Goal: Task Accomplishment & Management: Manage account settings

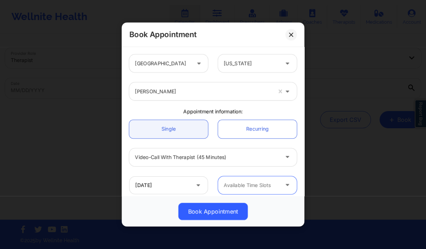
click at [223, 94] on div at bounding box center [203, 91] width 137 height 9
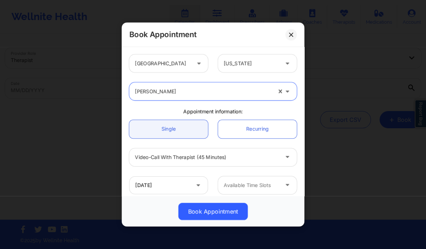
paste input "[PERSON_NAME]"
type input "[PERSON_NAME]"
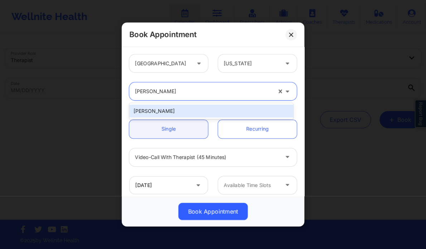
click at [177, 109] on div "[PERSON_NAME]" at bounding box center [211, 111] width 164 height 13
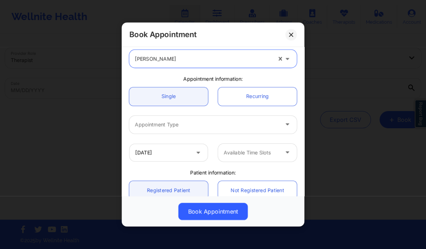
scroll to position [33, 0]
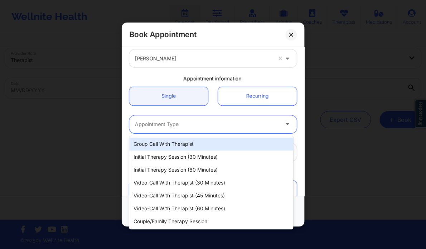
click at [173, 124] on div at bounding box center [207, 124] width 144 height 9
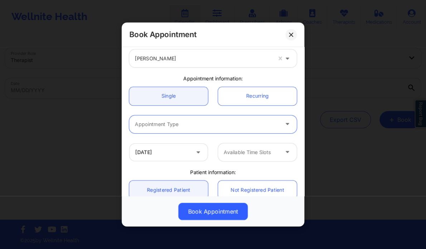
scroll to position [0, 0]
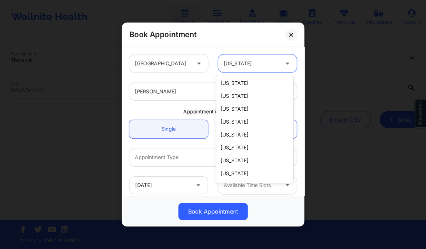
click at [240, 68] on div "[US_STATE]" at bounding box center [251, 63] width 55 height 18
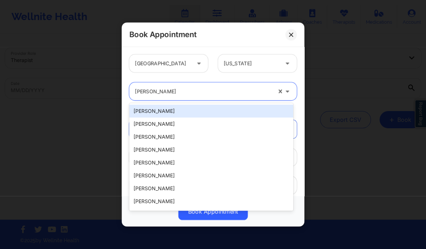
click at [175, 98] on div "Judy Wills Lowder" at bounding box center [203, 91] width 137 height 18
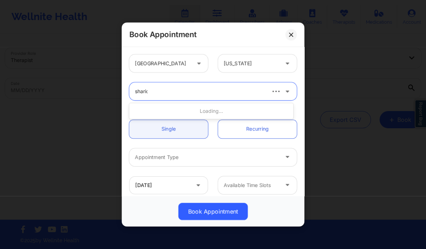
type input "sharice"
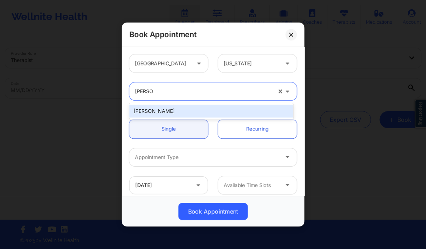
click at [175, 108] on div "[PERSON_NAME]" at bounding box center [211, 111] width 164 height 13
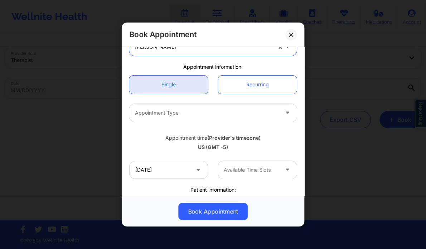
scroll to position [46, 0]
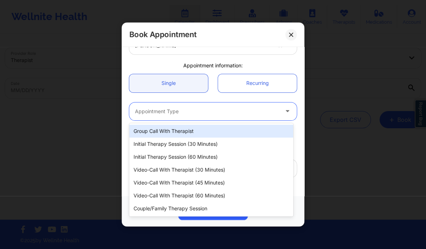
click at [175, 117] on div "Appointment Type" at bounding box center [204, 111] width 150 height 18
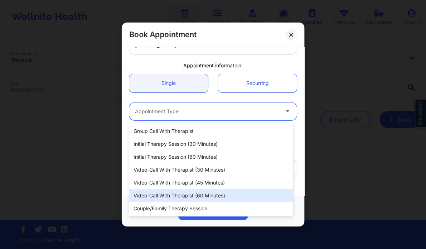
click at [175, 198] on div "Video-Call with Therapist (60 minutes)" at bounding box center [211, 195] width 164 height 13
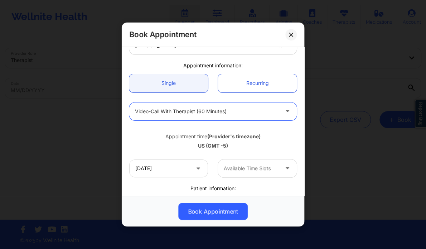
click at [203, 113] on div at bounding box center [207, 111] width 144 height 9
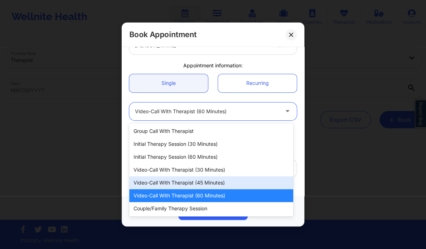
click at [205, 183] on div "Video-Call with Therapist (45 minutes)" at bounding box center [211, 182] width 164 height 13
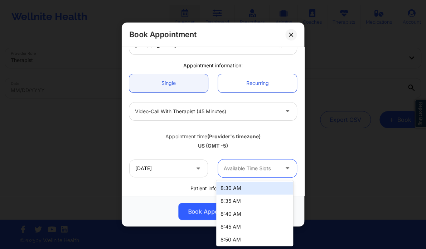
click at [242, 171] on div at bounding box center [251, 168] width 55 height 9
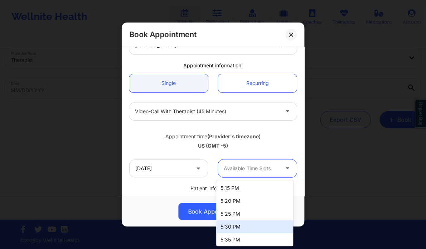
scroll to position [835, 0]
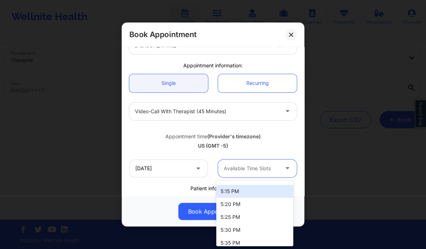
click at [234, 192] on div "5:15 PM" at bounding box center [254, 191] width 77 height 13
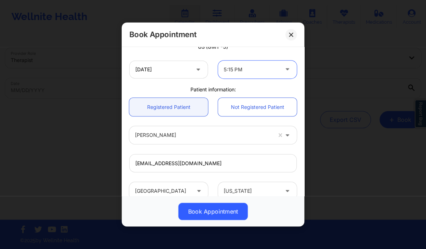
scroll to position [146, 0]
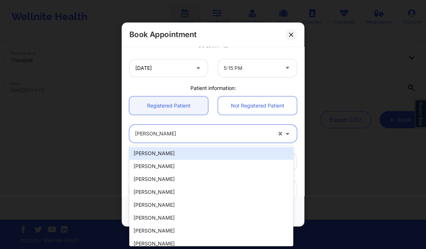
click at [162, 133] on div at bounding box center [203, 134] width 137 height 9
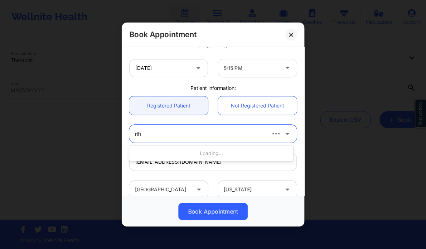
type input "rifas"
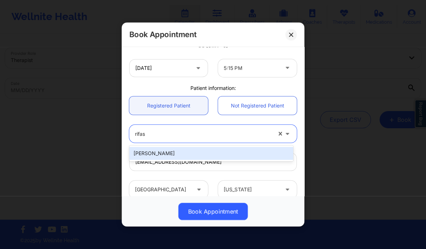
click at [164, 154] on div "[PERSON_NAME]" at bounding box center [211, 153] width 164 height 13
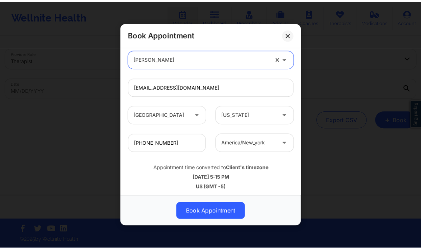
scroll to position [221, 0]
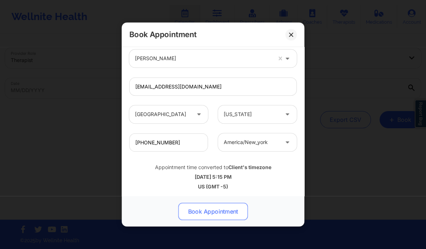
click at [196, 205] on button "Book Appointment" at bounding box center [213, 211] width 70 height 17
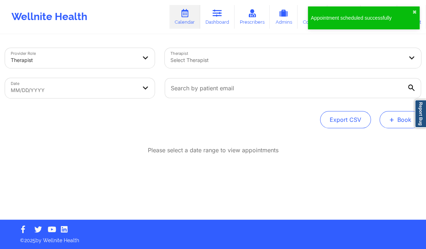
click at [398, 122] on button "+ Book" at bounding box center [401, 119] width 42 height 17
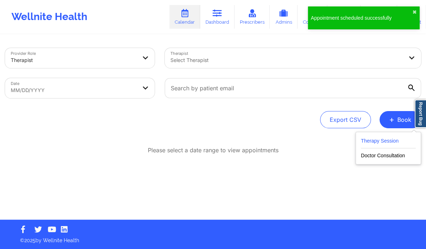
click at [379, 138] on button "Therapy Session" at bounding box center [388, 143] width 55 height 12
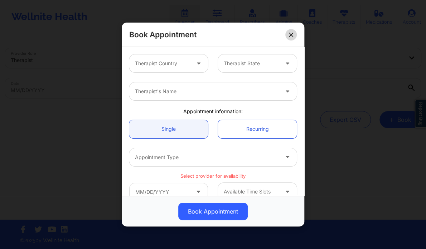
click at [292, 35] on icon at bounding box center [291, 35] width 4 height 4
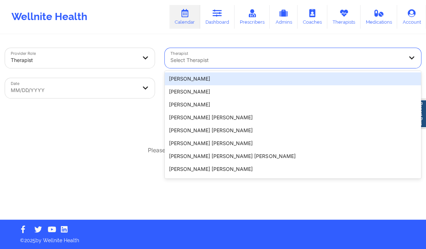
click at [209, 58] on div at bounding box center [287, 60] width 233 height 9
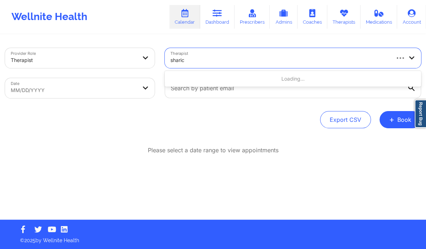
type input "sharice"
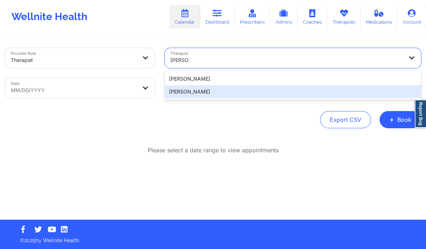
click at [200, 91] on div "[PERSON_NAME]" at bounding box center [293, 91] width 257 height 13
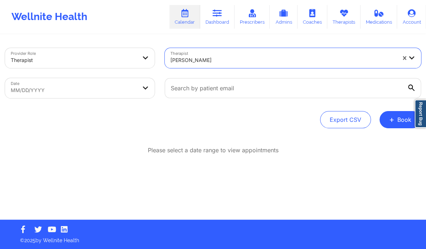
select select "2025-8"
select select "2025-9"
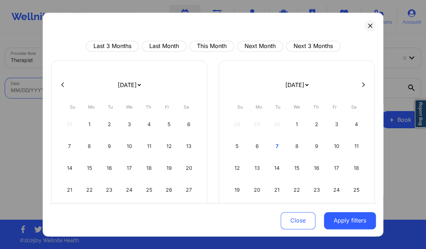
click at [134, 91] on body "Wellnite Health Calendar Dashboard Prescribers Admins Coaches Therapists Medica…" at bounding box center [213, 124] width 426 height 249
click at [361, 82] on button at bounding box center [363, 85] width 7 height 6
select select "2025-9"
select select "2025-10"
click at [233, 146] on div "2" at bounding box center [237, 146] width 18 height 20
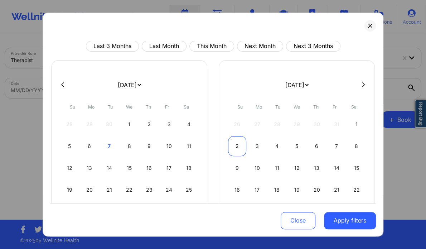
select select "2025-10"
select select "2025-11"
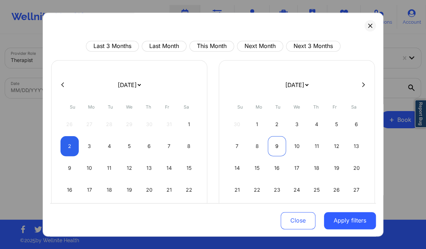
select select "2025-10"
select select "2025-11"
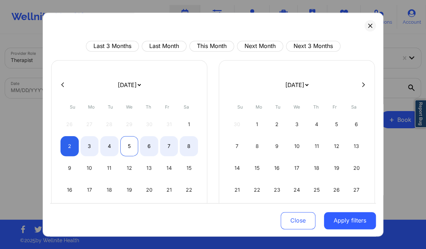
select select "2025-10"
select select "2025-11"
select select "2025-10"
select select "2025-11"
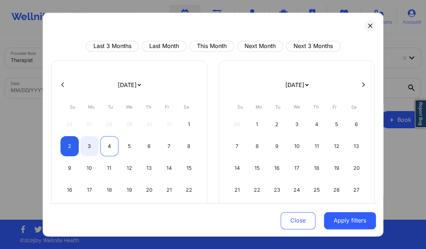
click at [112, 143] on div "4" at bounding box center [109, 146] width 18 height 20
select select "2025-10"
select select "2025-11"
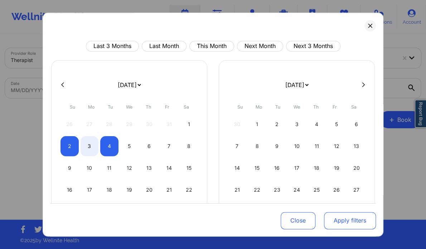
click at [332, 216] on button "Apply filters" at bounding box center [350, 220] width 52 height 17
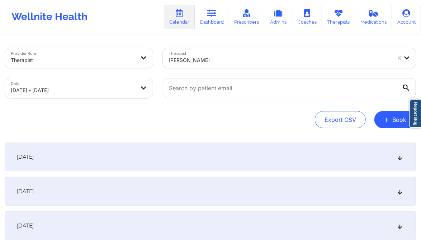
click at [400, 192] on icon at bounding box center [400, 191] width 6 height 5
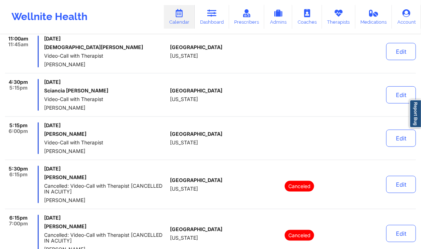
scroll to position [225, 0]
click at [406, 140] on button "Edit" at bounding box center [401, 137] width 30 height 17
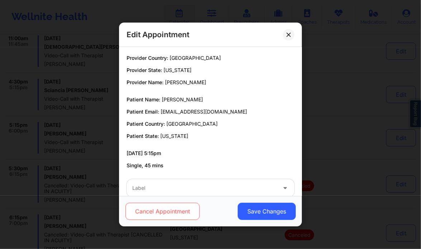
click at [165, 214] on button "Cancel Appointment" at bounding box center [162, 211] width 74 height 17
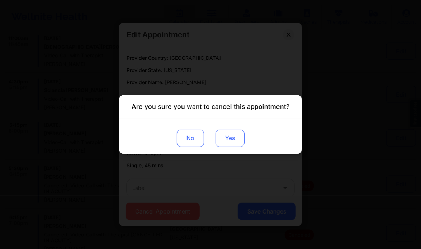
click at [228, 144] on button "Yes" at bounding box center [229, 138] width 29 height 17
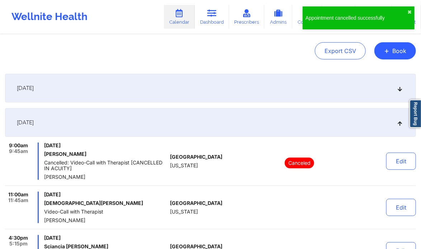
scroll to position [0, 0]
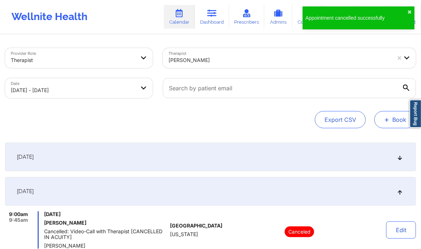
click at [387, 121] on span "+" at bounding box center [386, 120] width 5 height 4
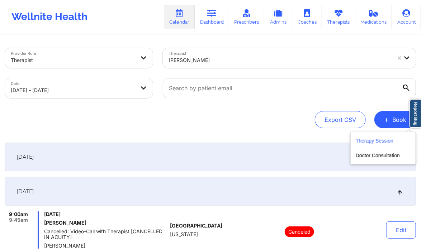
click at [379, 141] on button "Therapy Session" at bounding box center [382, 143] width 55 height 12
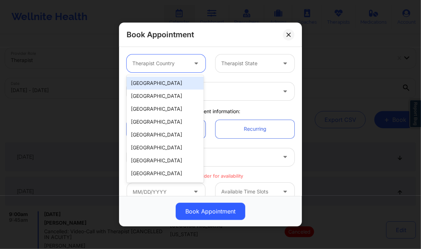
click at [168, 65] on div at bounding box center [159, 63] width 55 height 9
click at [168, 86] on div "[GEOGRAPHIC_DATA]" at bounding box center [164, 83] width 77 height 13
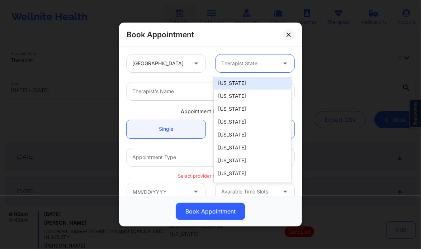
click at [229, 68] on div "Therapist State" at bounding box center [246, 63] width 62 height 18
type input "new"
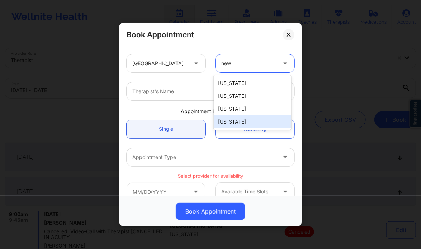
click at [226, 118] on div "[US_STATE]" at bounding box center [252, 121] width 77 height 13
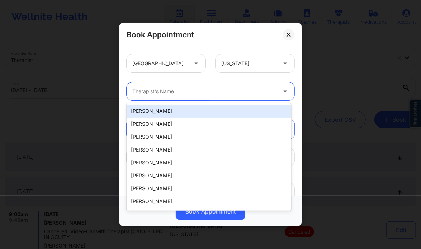
click at [172, 88] on div at bounding box center [204, 91] width 144 height 9
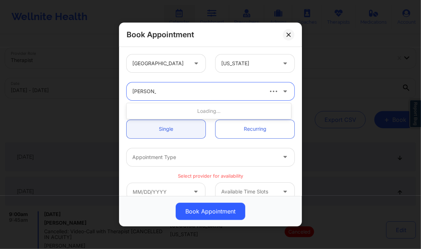
type input "sharice wh"
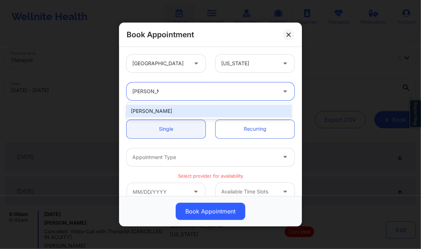
click at [179, 110] on div "[PERSON_NAME]" at bounding box center [208, 111] width 164 height 13
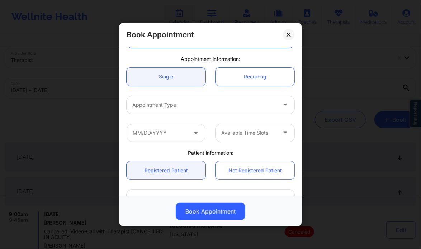
scroll to position [53, 0]
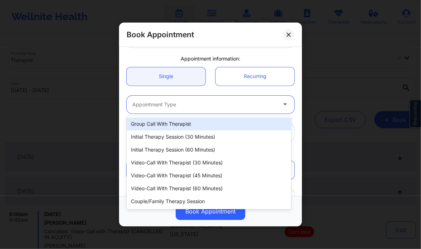
click at [168, 101] on div at bounding box center [204, 104] width 144 height 9
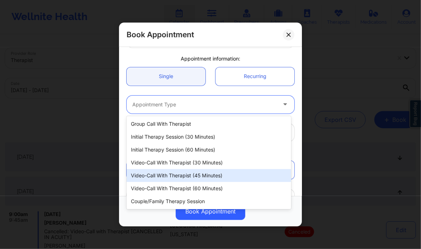
click at [187, 174] on div "Video-Call with Therapist (45 minutes)" at bounding box center [208, 175] width 164 height 13
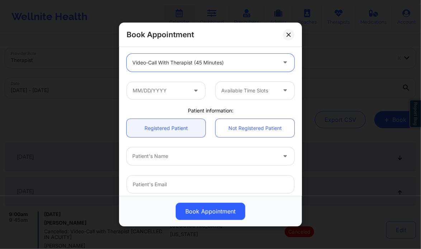
scroll to position [97, 0]
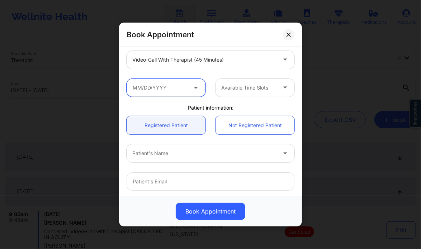
click at [161, 92] on input "text" at bounding box center [165, 88] width 79 height 18
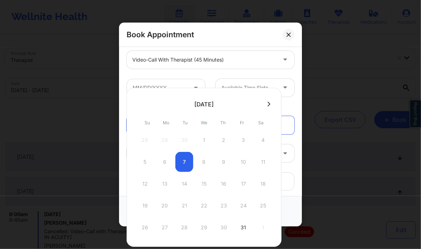
click at [268, 104] on button at bounding box center [268, 104] width 7 height 6
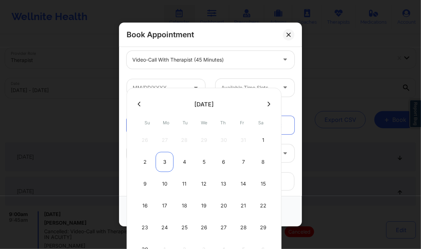
click at [165, 159] on div "3" at bounding box center [164, 162] width 18 height 20
type input "11/03/2025"
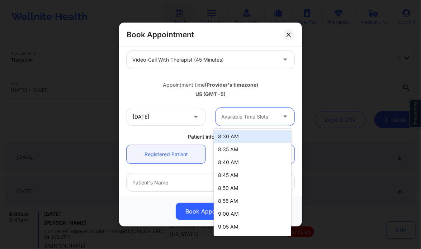
click at [244, 117] on div at bounding box center [248, 116] width 55 height 9
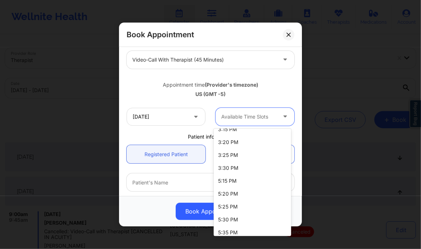
scroll to position [794, 0]
click at [231, 184] on div "5:15 PM" at bounding box center [252, 180] width 77 height 13
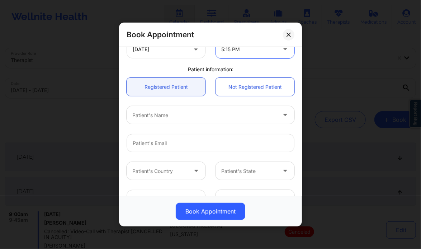
scroll to position [168, 0]
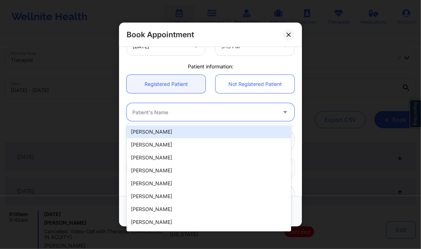
click at [164, 113] on div at bounding box center [204, 112] width 144 height 9
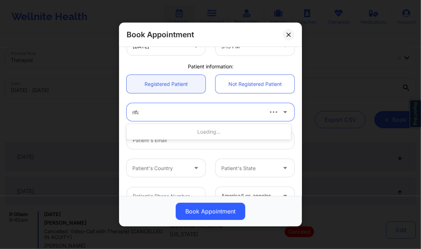
type input "rifas"
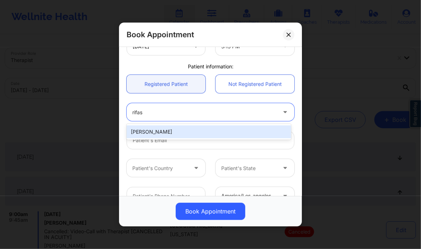
click at [152, 131] on div "[PERSON_NAME]" at bounding box center [208, 131] width 164 height 13
type input "[EMAIL_ADDRESS][DOMAIN_NAME]"
type input "[PHONE_NUMBER]"
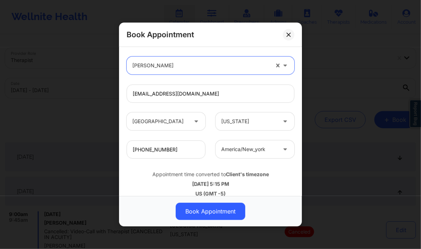
scroll to position [223, 0]
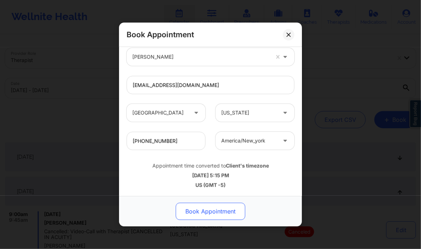
click at [198, 208] on button "Book Appointment" at bounding box center [211, 211] width 70 height 17
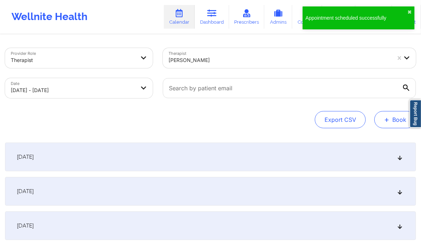
click at [383, 114] on button "+ Book" at bounding box center [395, 119] width 42 height 17
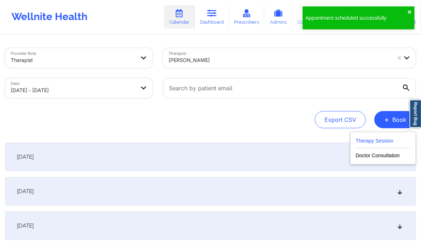
click at [372, 138] on button "Therapy Session" at bounding box center [382, 143] width 55 height 12
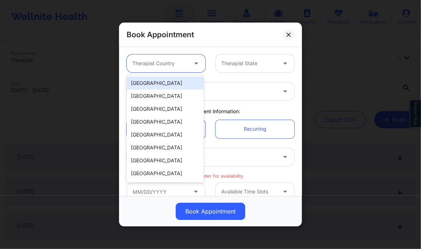
click at [183, 70] on div "Therapist Country" at bounding box center [157, 63] width 62 height 18
click at [173, 84] on div "[GEOGRAPHIC_DATA]" at bounding box center [164, 83] width 77 height 13
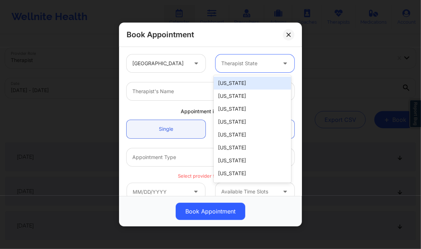
click at [234, 56] on div "Therapist State" at bounding box center [246, 63] width 62 height 18
type input "new"
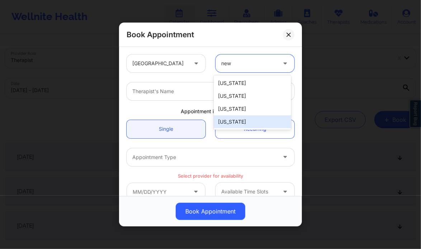
click at [240, 129] on div "New Hampshire New Jersey New Mexico New York" at bounding box center [252, 102] width 77 height 54
click at [233, 123] on div "[US_STATE]" at bounding box center [252, 121] width 77 height 13
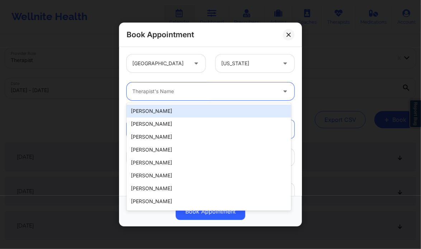
click at [180, 90] on div at bounding box center [204, 91] width 144 height 9
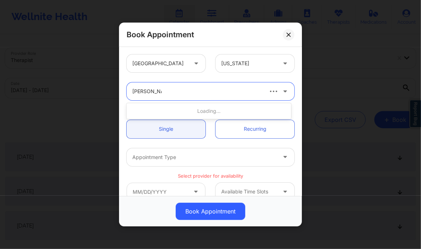
type input "sharice white"
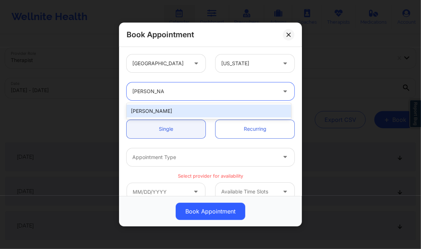
click at [193, 114] on div "[PERSON_NAME]" at bounding box center [208, 111] width 164 height 13
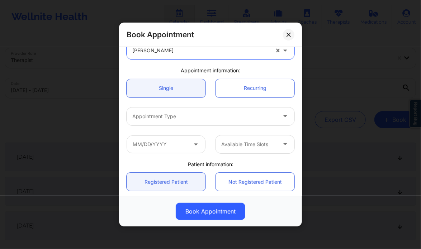
scroll to position [43, 0]
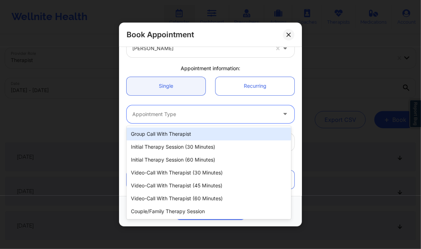
click at [185, 114] on div at bounding box center [204, 114] width 144 height 9
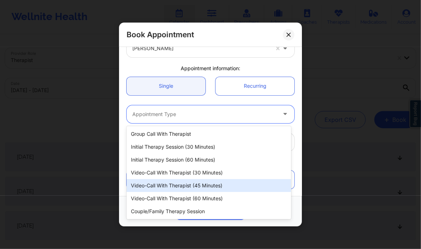
click at [206, 189] on div "Video-Call with Therapist (45 minutes)" at bounding box center [208, 185] width 164 height 13
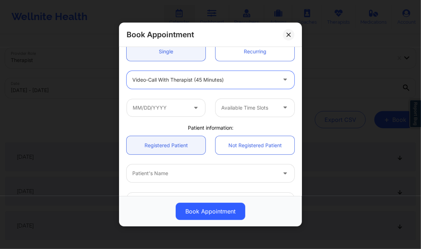
scroll to position [79, 0]
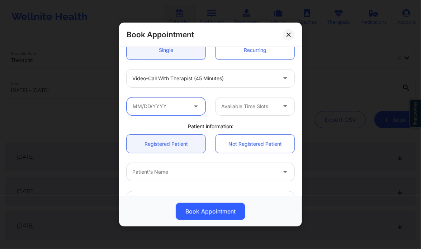
click at [183, 108] on input "text" at bounding box center [165, 106] width 79 height 18
click at [193, 106] on icon at bounding box center [195, 105] width 7 height 6
click at [137, 104] on input "text" at bounding box center [165, 106] width 79 height 18
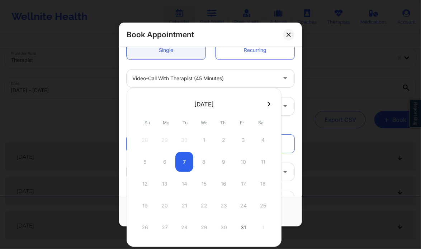
click at [267, 105] on icon at bounding box center [268, 103] width 3 height 5
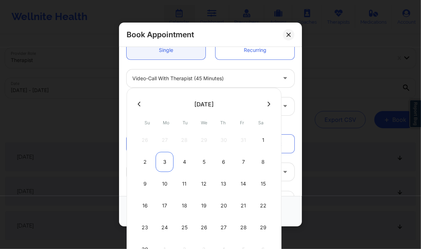
click at [164, 162] on div "3" at bounding box center [164, 162] width 18 height 20
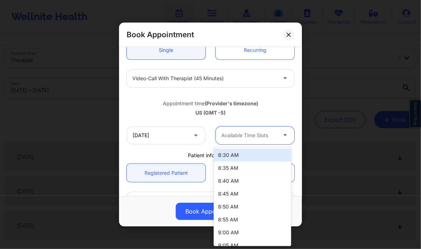
click at [244, 131] on div at bounding box center [248, 135] width 55 height 9
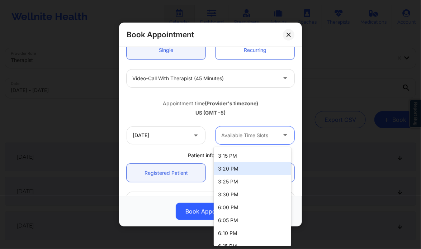
scroll to position [788, 0]
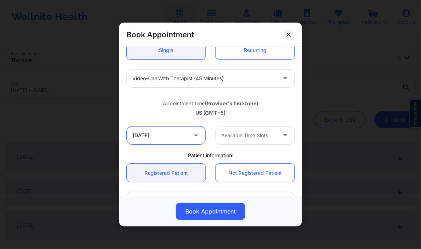
click at [169, 137] on input "11/03/2025" at bounding box center [165, 135] width 79 height 18
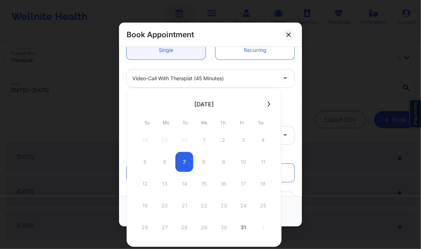
click at [267, 104] on icon at bounding box center [268, 103] width 3 height 5
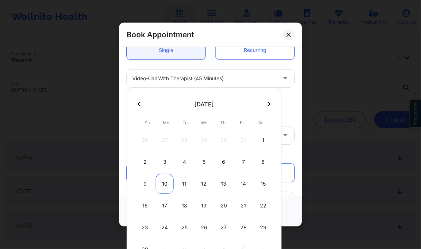
click at [163, 179] on div "10" at bounding box center [164, 184] width 18 height 20
type input "11/10/2025"
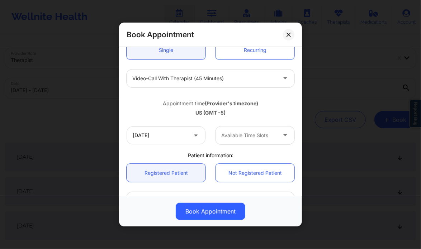
click at [241, 127] on div "Available Time Slots" at bounding box center [246, 135] width 62 height 18
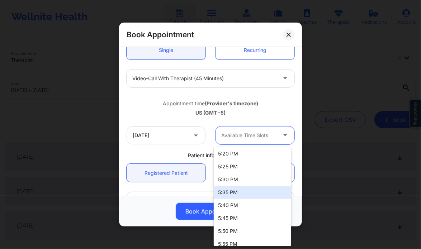
scroll to position [825, 0]
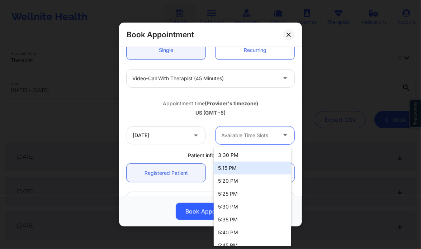
click at [234, 170] on div "5:15 PM" at bounding box center [252, 168] width 77 height 13
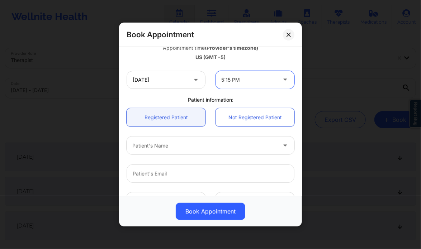
scroll to position [138, 0]
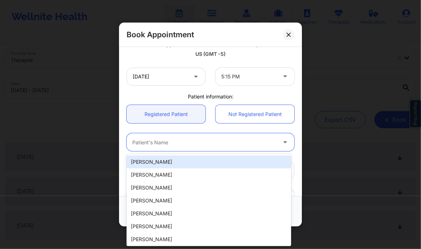
click at [171, 144] on div at bounding box center [204, 142] width 144 height 9
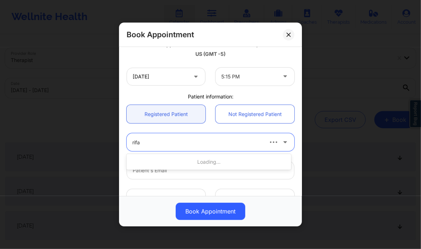
type input "rifas"
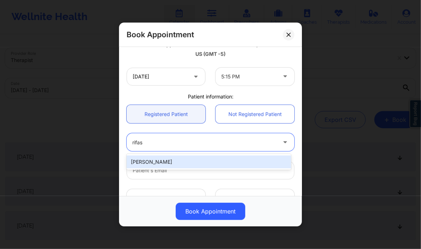
click at [159, 157] on div "[PERSON_NAME]" at bounding box center [208, 161] width 164 height 13
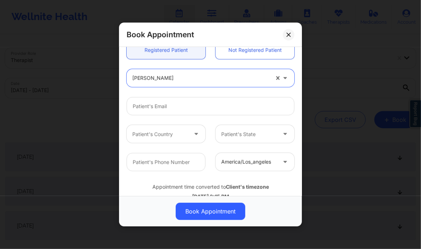
scroll to position [203, 0]
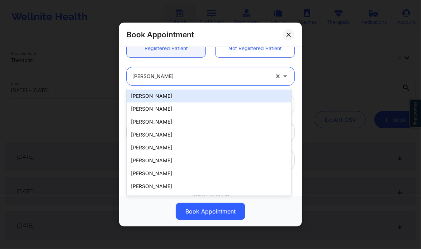
click at [174, 76] on div at bounding box center [200, 76] width 137 height 9
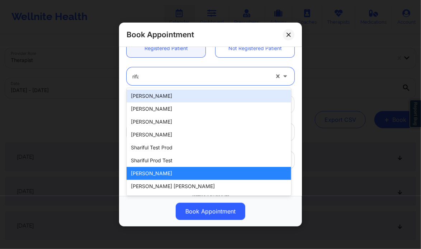
type input "rifas"
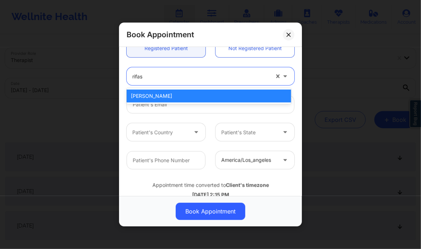
click at [167, 96] on div "[PERSON_NAME]" at bounding box center [208, 96] width 164 height 13
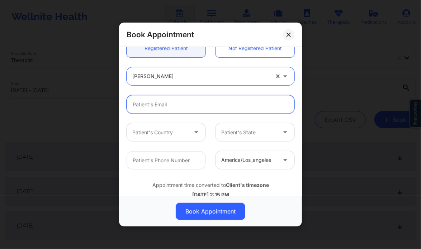
click at [158, 104] on input "email" at bounding box center [210, 104] width 168 height 18
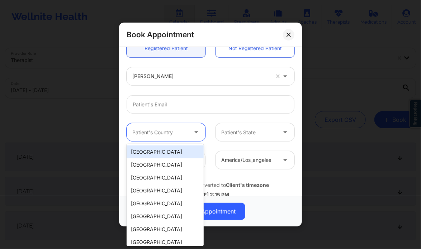
click at [126, 124] on div "Patient's Country" at bounding box center [157, 132] width 62 height 18
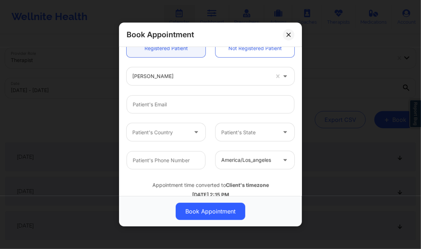
click at [126, 115] on div at bounding box center [210, 104] width 178 height 28
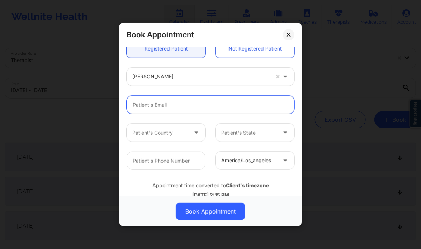
click at [150, 104] on input "email" at bounding box center [210, 105] width 168 height 18
paste input "[EMAIL_ADDRESS][DOMAIN_NAME]"
type input "[EMAIL_ADDRESS][DOMAIN_NAME]"
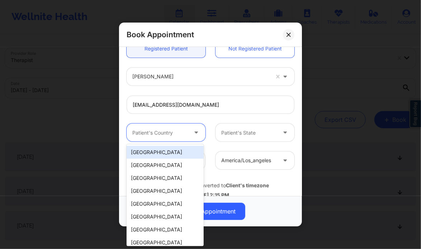
click at [188, 135] on div at bounding box center [196, 133] width 17 height 18
click at [176, 150] on div "[GEOGRAPHIC_DATA]" at bounding box center [164, 152] width 77 height 13
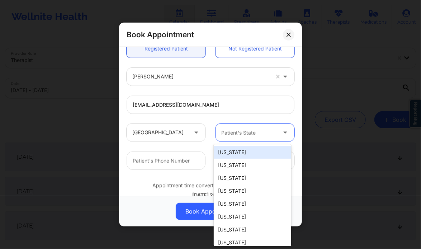
click at [254, 134] on div at bounding box center [248, 133] width 55 height 9
type input "new"
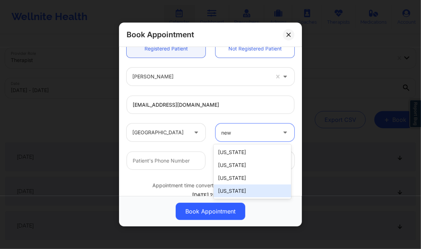
click at [239, 189] on div "[US_STATE]" at bounding box center [252, 191] width 77 height 13
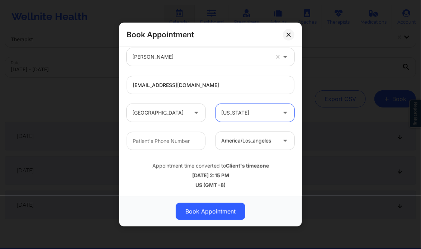
scroll to position [21, 0]
click at [167, 143] on input "text" at bounding box center [165, 141] width 79 height 18
paste input "[PHONE_NUMBER]"
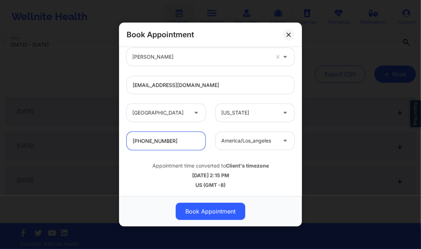
scroll to position [49, 0]
type input "[PHONE_NUMBER]"
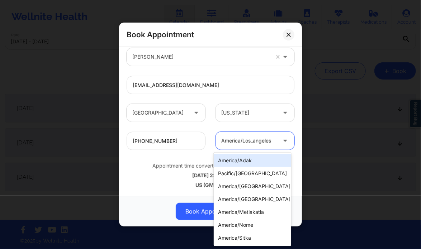
click at [251, 146] on div "america/los_angeles" at bounding box center [248, 141] width 55 height 18
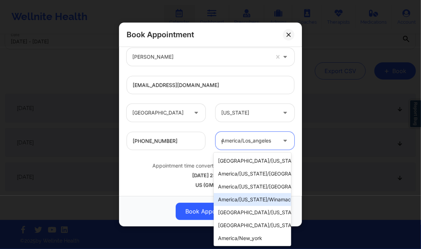
scroll to position [0, 0]
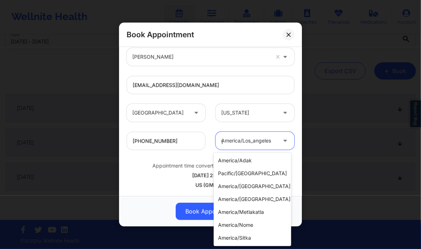
type input "yo"
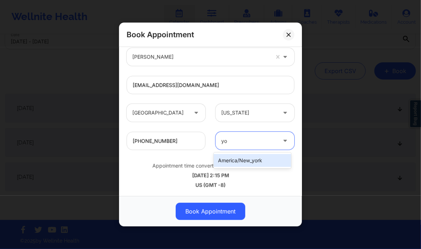
click at [262, 162] on div "america/new_york" at bounding box center [252, 160] width 77 height 13
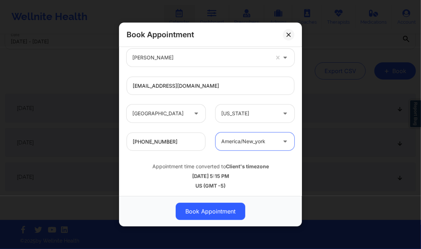
scroll to position [223, 0]
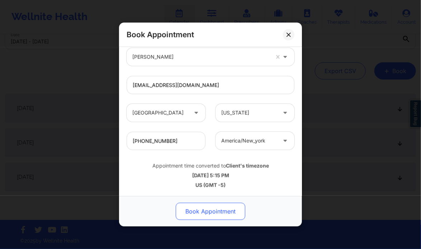
click at [209, 207] on button "Book Appointment" at bounding box center [211, 211] width 70 height 17
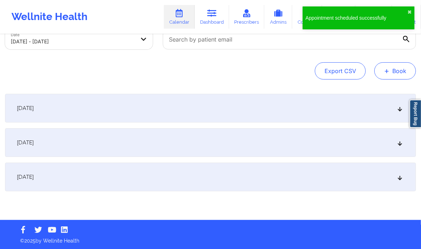
click at [389, 70] on button "+ Book" at bounding box center [395, 70] width 42 height 17
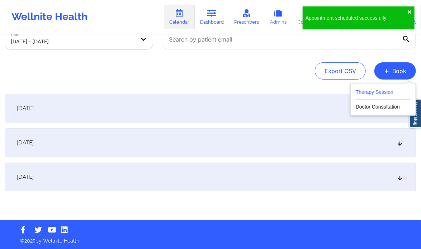
click at [362, 91] on button "Therapy Session" at bounding box center [382, 94] width 55 height 12
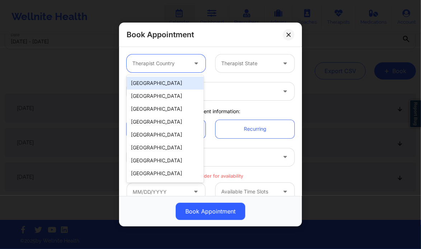
click at [168, 67] on div at bounding box center [159, 63] width 55 height 9
click at [163, 82] on div "[GEOGRAPHIC_DATA]" at bounding box center [164, 83] width 77 height 13
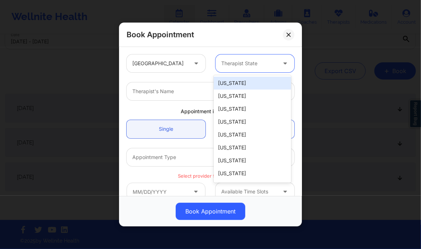
click at [233, 64] on div at bounding box center [248, 63] width 55 height 9
type input "new"
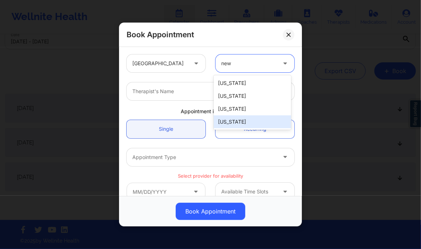
click at [234, 121] on div "[US_STATE]" at bounding box center [252, 121] width 77 height 13
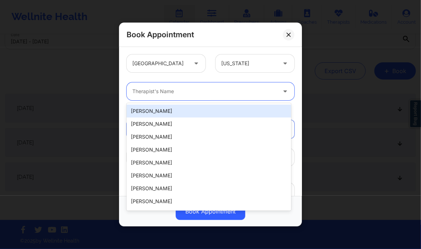
click at [193, 94] on div at bounding box center [204, 91] width 144 height 9
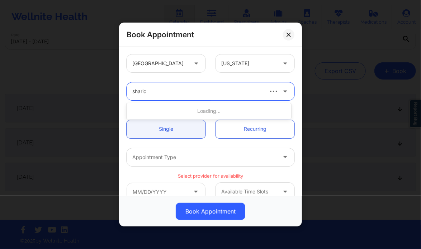
type input "sharice"
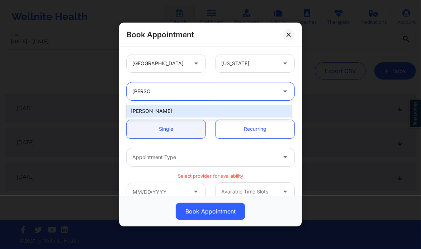
click at [181, 109] on div "[PERSON_NAME]" at bounding box center [208, 111] width 164 height 13
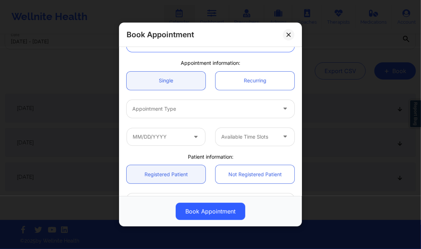
scroll to position [49, 0]
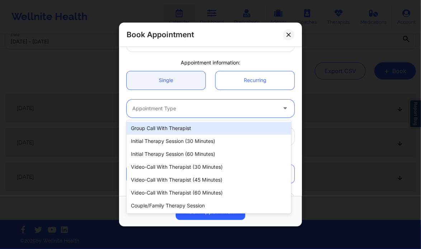
click at [173, 107] on div at bounding box center [204, 108] width 144 height 9
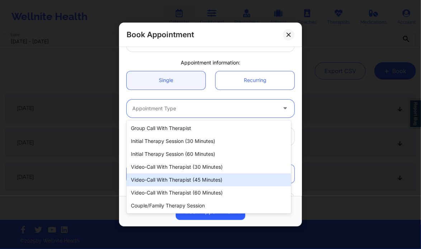
click at [198, 178] on div "Video-Call with Therapist (45 minutes)" at bounding box center [208, 179] width 164 height 13
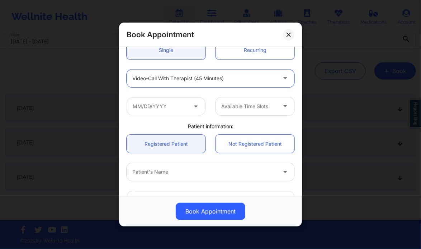
scroll to position [80, 0]
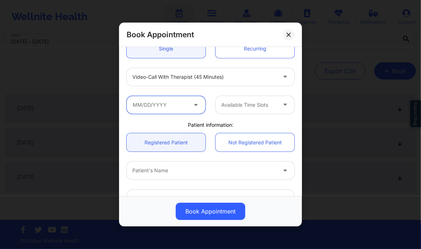
click at [135, 105] on input "text" at bounding box center [165, 105] width 79 height 18
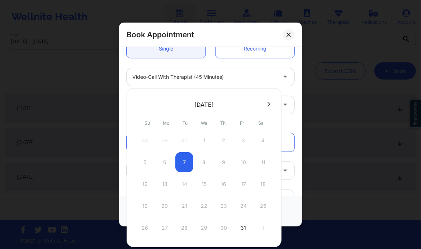
click at [268, 103] on icon at bounding box center [269, 104] width 3 height 5
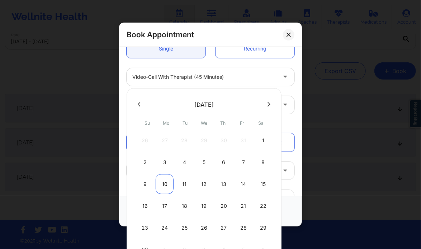
click at [163, 181] on div "10" at bounding box center [164, 184] width 18 height 20
type input "11/10/2025"
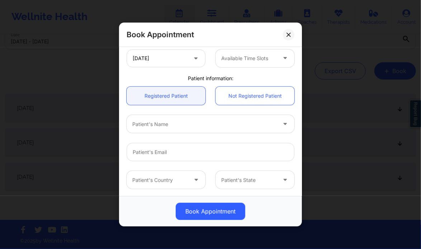
scroll to position [156, 0]
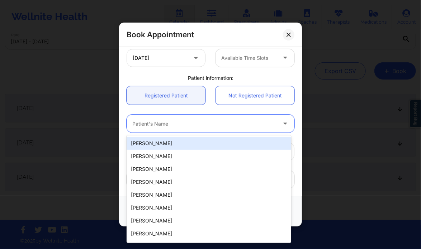
click at [160, 127] on div at bounding box center [204, 124] width 144 height 9
click at [169, 118] on div "Patient's Name" at bounding box center [201, 124] width 150 height 18
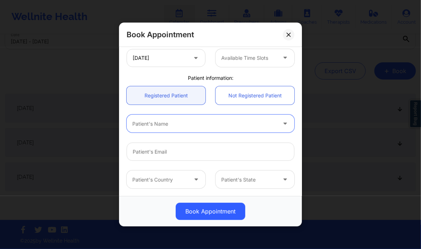
click at [169, 118] on div "Patient's Name" at bounding box center [201, 124] width 150 height 18
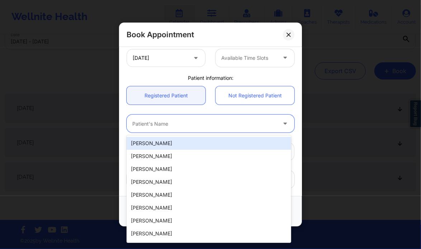
click at [169, 118] on div "Patient's Name" at bounding box center [201, 124] width 150 height 18
paste input "[PERSON_NAME]"
type input "[PERSON_NAME]"
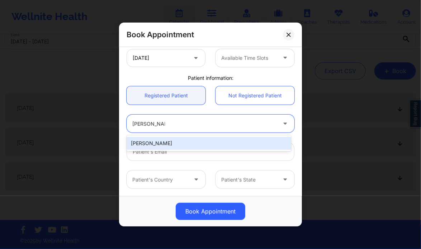
click at [162, 144] on div "[PERSON_NAME]" at bounding box center [208, 143] width 164 height 13
type input "[EMAIL_ADDRESS][DOMAIN_NAME]"
type input "[PHONE_NUMBER]"
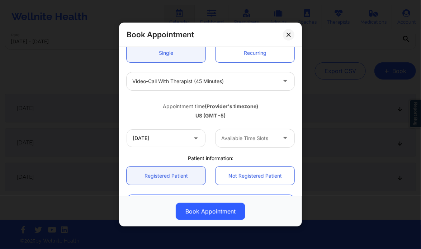
scroll to position [75, 0]
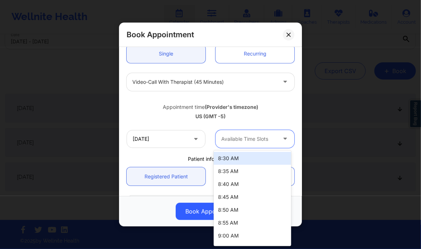
click at [245, 135] on div at bounding box center [248, 139] width 55 height 9
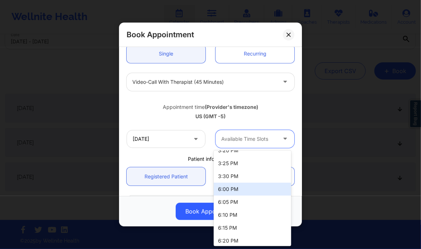
scroll to position [807, 0]
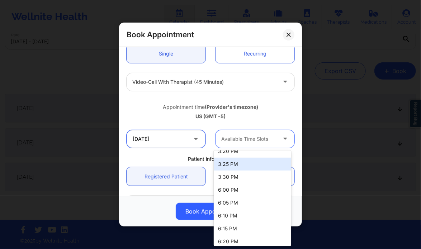
click at [176, 138] on input "11/10/2025" at bounding box center [165, 139] width 79 height 18
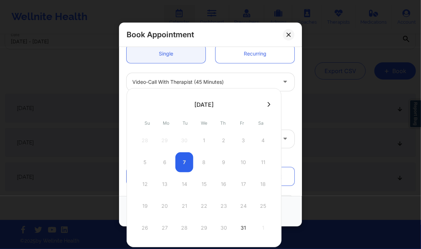
click at [268, 106] on button at bounding box center [268, 104] width 7 height 6
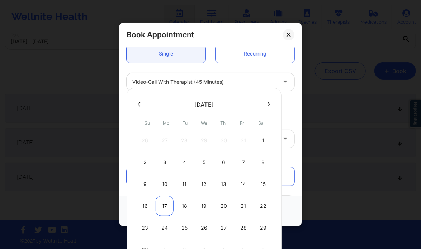
click at [164, 203] on div "17" at bounding box center [164, 206] width 18 height 20
type input "11/17/2025"
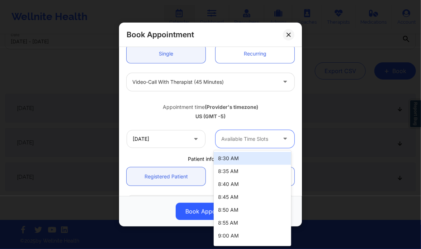
click at [246, 142] on div at bounding box center [248, 139] width 55 height 9
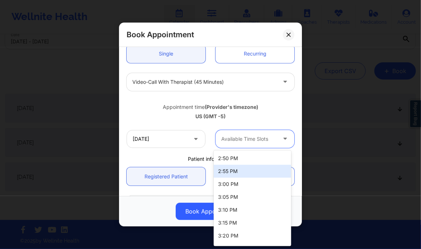
scroll to position [734, 0]
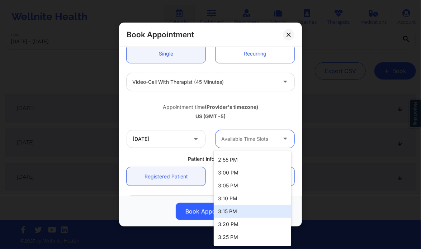
click at [229, 215] on div "3:15 PM" at bounding box center [252, 211] width 77 height 13
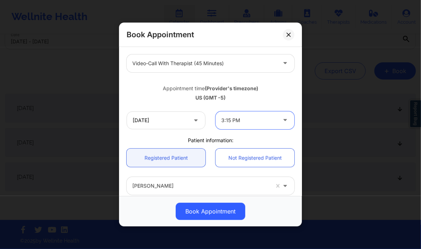
scroll to position [91, 0]
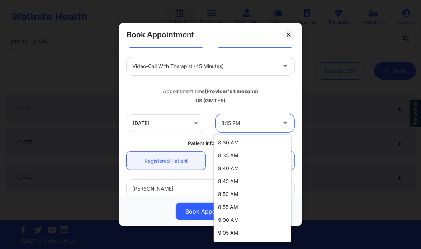
click at [227, 118] on div "3:15 PM" at bounding box center [248, 123] width 55 height 18
click at [224, 167] on div "5:15 PM" at bounding box center [252, 168] width 77 height 13
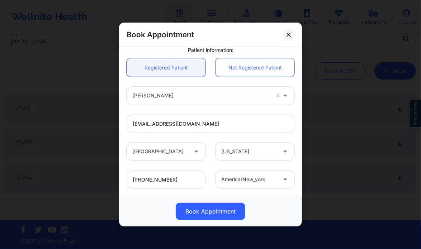
scroll to position [223, 0]
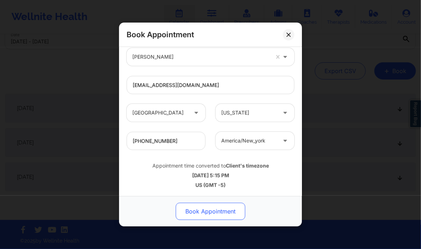
click at [229, 214] on button "Book Appointment" at bounding box center [211, 211] width 70 height 17
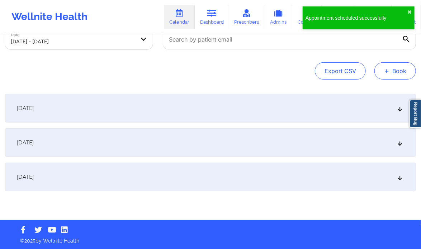
click at [395, 68] on button "+ Book" at bounding box center [395, 70] width 42 height 17
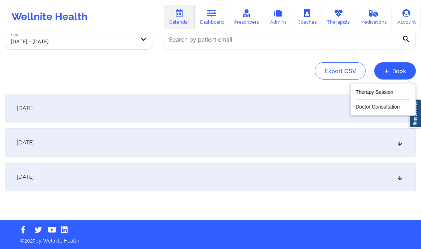
scroll to position [0, 0]
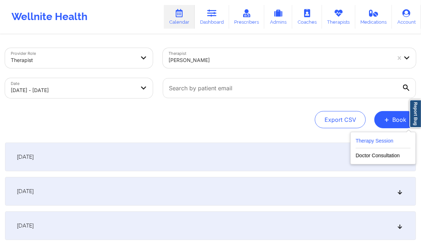
click at [368, 143] on button "Therapy Session" at bounding box center [382, 143] width 55 height 12
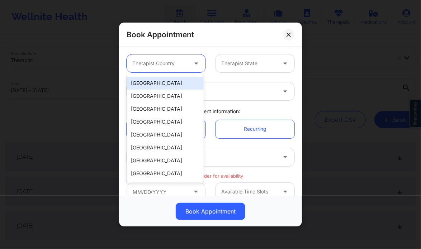
click at [177, 69] on div "Therapist Country" at bounding box center [157, 63] width 62 height 18
click at [163, 86] on div "[GEOGRAPHIC_DATA]" at bounding box center [164, 83] width 77 height 13
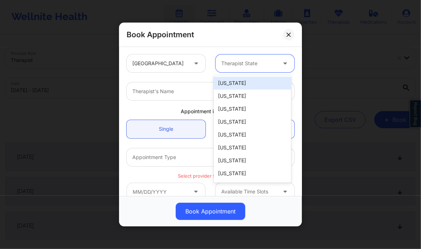
click at [248, 68] on div "Therapist State" at bounding box center [246, 63] width 62 height 18
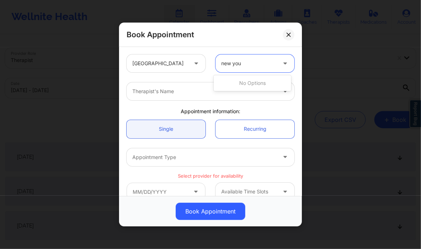
type input "new yo"
click at [241, 85] on div "[US_STATE]" at bounding box center [252, 83] width 77 height 13
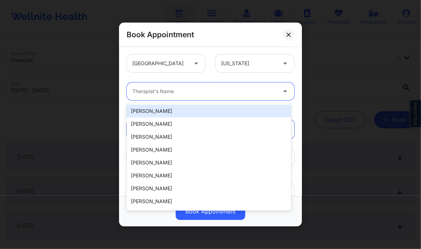
click at [181, 91] on div at bounding box center [204, 91] width 144 height 9
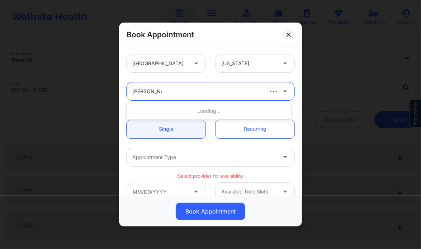
type input "sharice white"
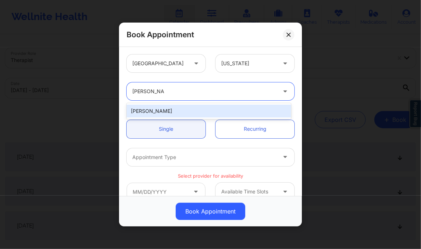
click at [173, 107] on div "[PERSON_NAME]" at bounding box center [208, 111] width 164 height 13
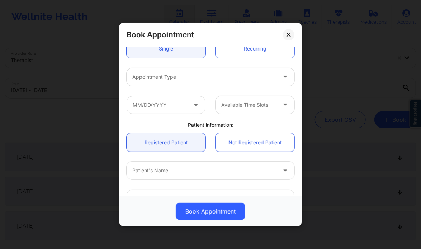
scroll to position [81, 0]
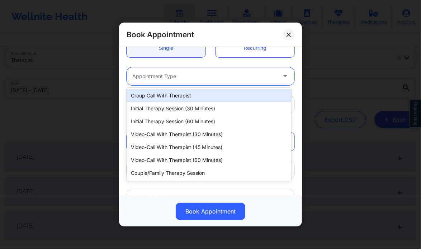
click at [186, 79] on div at bounding box center [204, 76] width 144 height 9
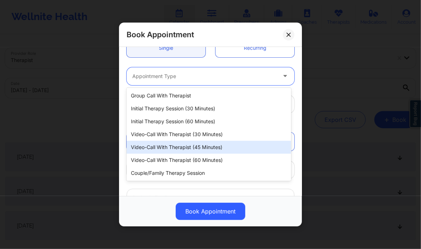
click at [216, 143] on div "Video-Call with Therapist (45 minutes)" at bounding box center [208, 147] width 164 height 13
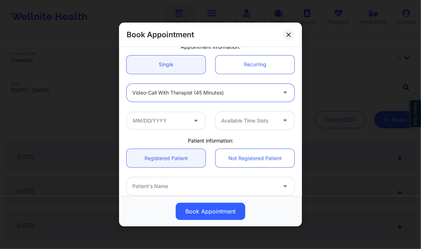
scroll to position [66, 0]
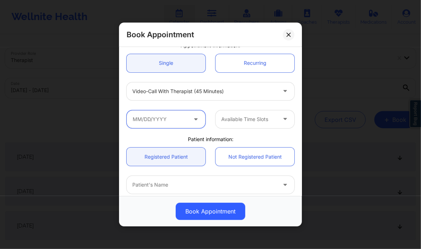
click at [171, 123] on input "text" at bounding box center [165, 119] width 79 height 18
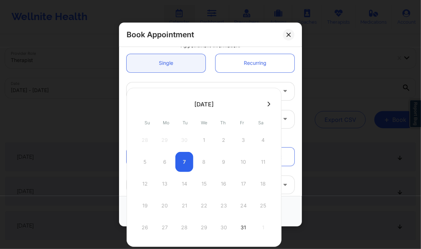
click at [268, 106] on icon at bounding box center [268, 103] width 3 height 5
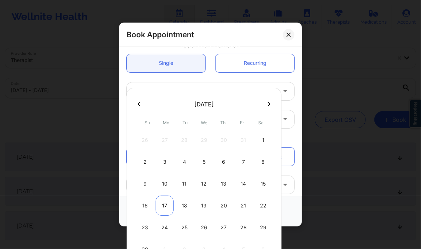
click at [164, 206] on div "17" at bounding box center [164, 206] width 18 height 20
type input "11/17/2025"
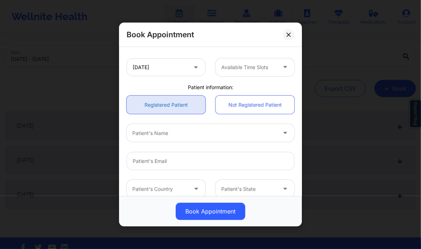
scroll to position [146, 0]
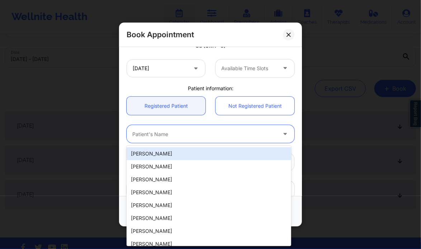
click at [166, 138] on div "Patient's Name" at bounding box center [201, 134] width 150 height 18
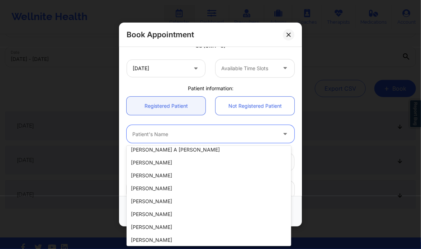
scroll to position [250, 0]
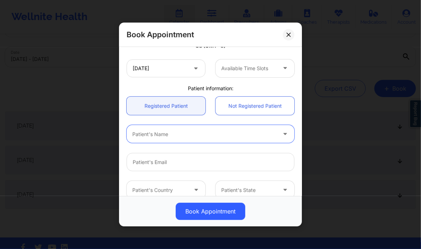
click at [152, 134] on div at bounding box center [204, 134] width 144 height 9
type input "rifas"
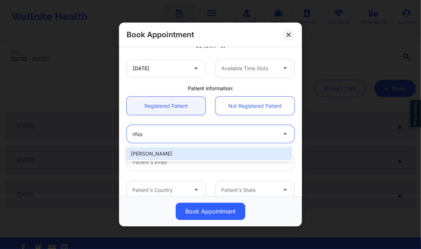
click at [142, 153] on div "[PERSON_NAME]" at bounding box center [208, 153] width 164 height 13
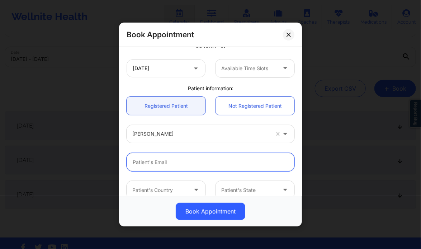
click at [153, 163] on input "email" at bounding box center [210, 162] width 168 height 18
paste input "[PERSON_NAME]"
type input "[PERSON_NAME]"
click at [196, 167] on input "[PERSON_NAME]" at bounding box center [210, 162] width 168 height 18
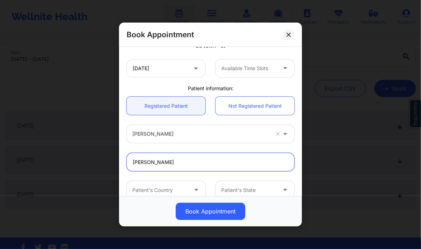
click at [196, 167] on input "[PERSON_NAME]" at bounding box center [210, 162] width 168 height 18
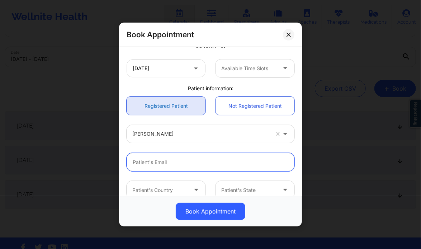
paste input "[EMAIL_ADDRESS][DOMAIN_NAME]"
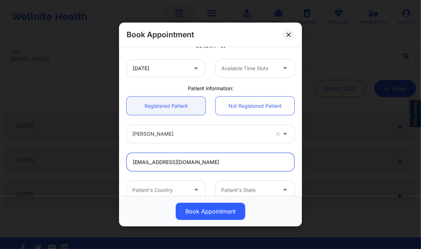
scroll to position [184, 0]
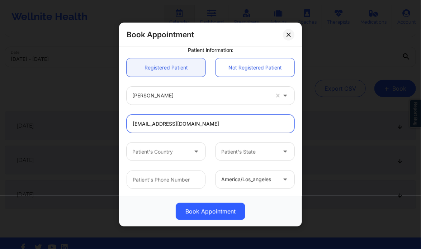
type input "[EMAIL_ADDRESS][DOMAIN_NAME]"
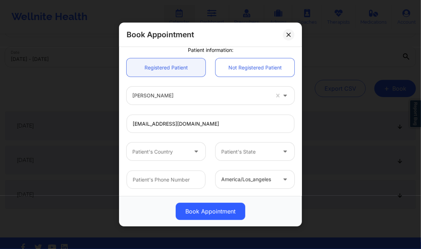
click at [175, 148] on div at bounding box center [159, 152] width 55 height 9
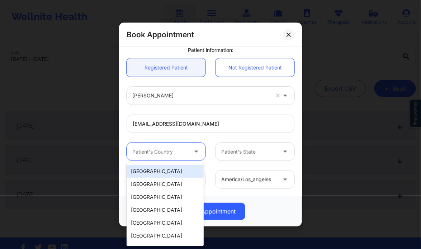
click at [168, 173] on div "[GEOGRAPHIC_DATA]" at bounding box center [164, 171] width 77 height 13
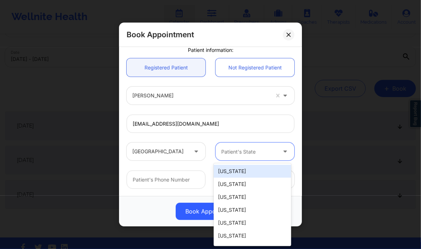
click at [250, 156] on div "Patient's State" at bounding box center [246, 152] width 62 height 18
type input "new"
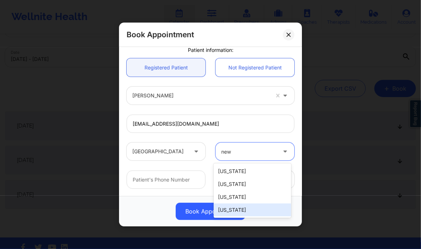
click at [244, 209] on div "[US_STATE]" at bounding box center [252, 209] width 77 height 13
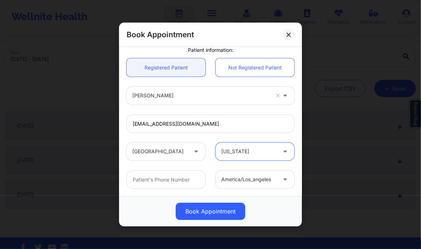
scroll to position [49, 0]
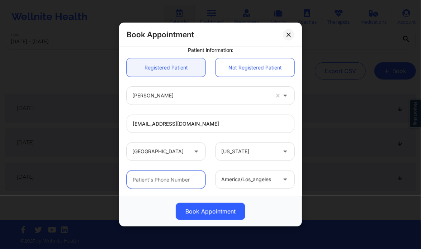
click at [181, 181] on input "text" at bounding box center [165, 180] width 79 height 18
paste input "[PHONE_NUMBER]"
type input "[PHONE_NUMBER]"
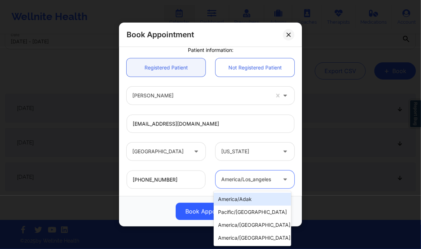
click at [246, 177] on div at bounding box center [248, 180] width 55 height 9
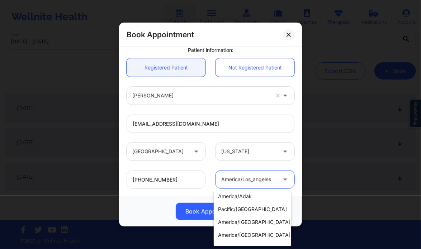
scroll to position [0, 0]
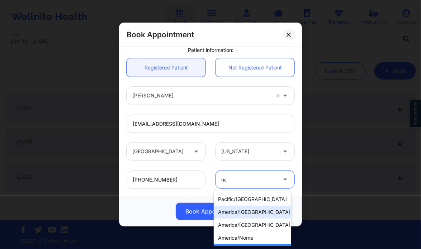
type input "new"
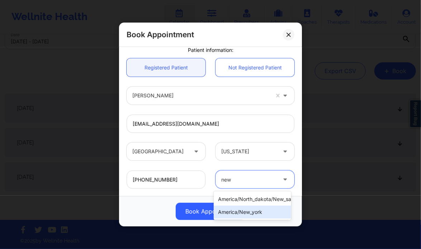
click at [249, 207] on div "america/new_york" at bounding box center [252, 212] width 77 height 13
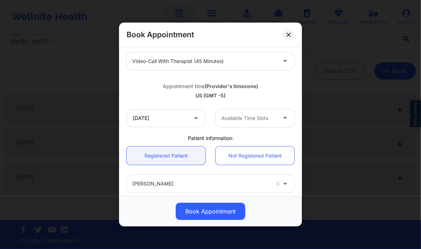
scroll to position [94, 0]
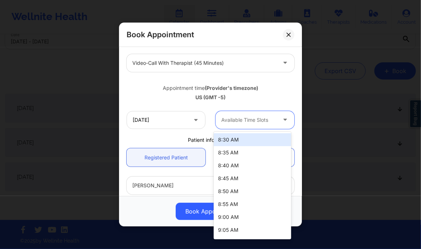
click at [268, 124] on div at bounding box center [248, 120] width 55 height 9
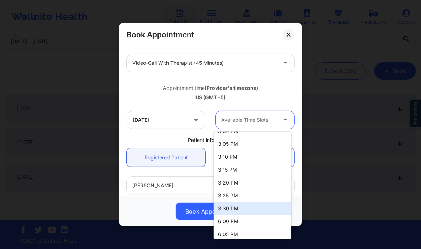
scroll to position [756, 0]
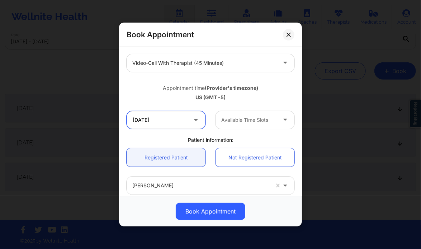
click at [174, 116] on input "11/17/2025" at bounding box center [165, 120] width 79 height 18
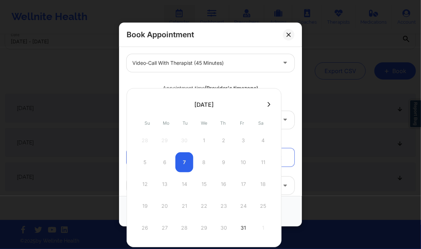
click at [264, 107] on div at bounding box center [203, 104] width 155 height 11
click at [267, 104] on icon at bounding box center [268, 104] width 3 height 5
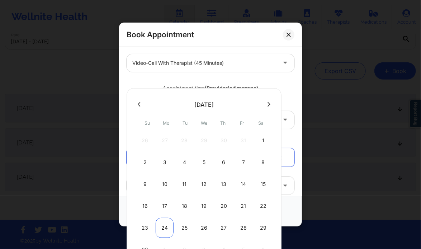
click at [159, 222] on div "24" at bounding box center [164, 228] width 18 height 20
type input "11/24/2025"
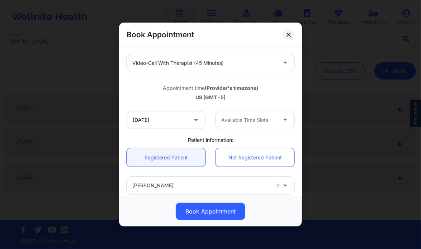
click at [239, 129] on div "11/24/2025 Available Time Slots" at bounding box center [210, 120] width 178 height 28
click at [244, 125] on div "Available Time Slots" at bounding box center [246, 120] width 62 height 18
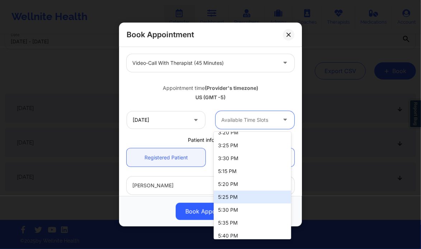
scroll to position [801, 0]
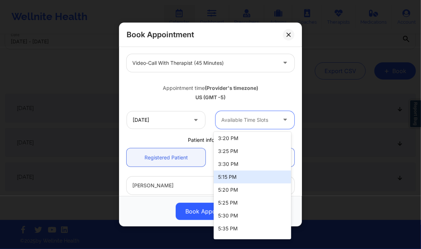
click at [229, 178] on div "5:15 PM" at bounding box center [252, 177] width 77 height 13
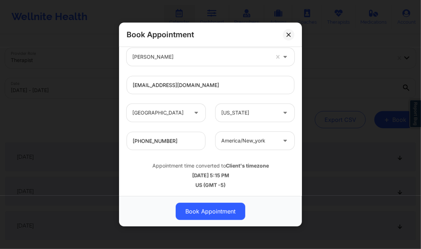
scroll to position [49, 0]
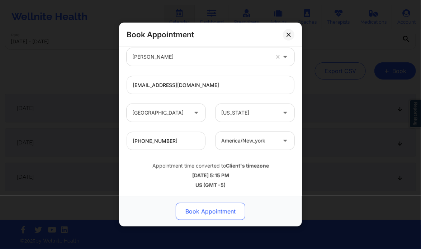
click at [212, 214] on button "Book Appointment" at bounding box center [211, 211] width 70 height 17
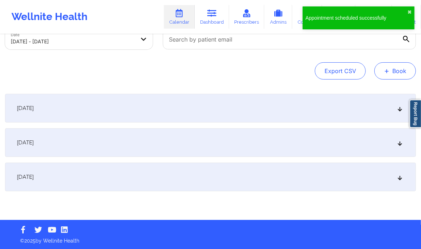
click at [387, 78] on button "+ Book" at bounding box center [395, 70] width 42 height 17
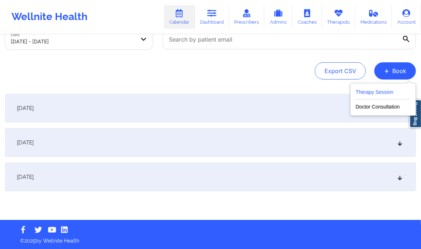
click at [367, 95] on button "Therapy Session" at bounding box center [382, 94] width 55 height 12
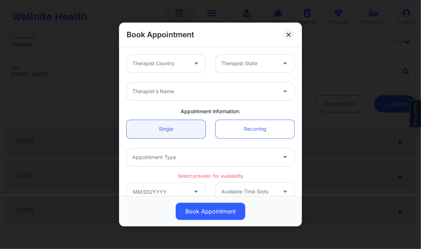
scroll to position [15, 0]
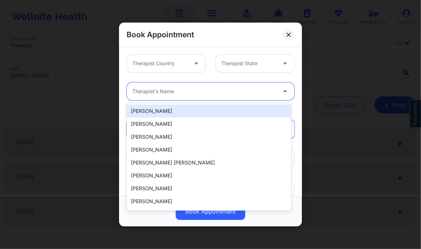
click at [215, 89] on div at bounding box center [204, 91] width 144 height 9
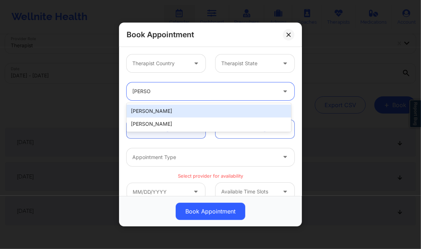
type input "sharice"
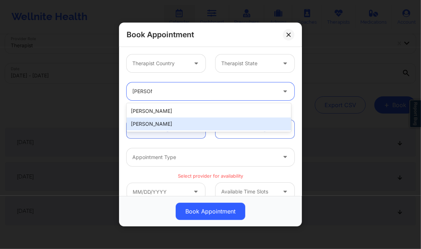
click at [208, 124] on div "[PERSON_NAME]" at bounding box center [208, 124] width 164 height 13
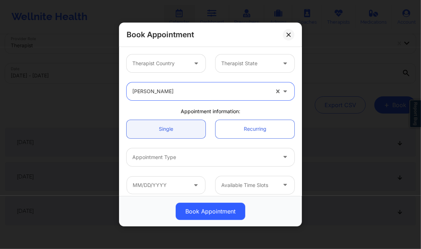
scroll to position [0, 0]
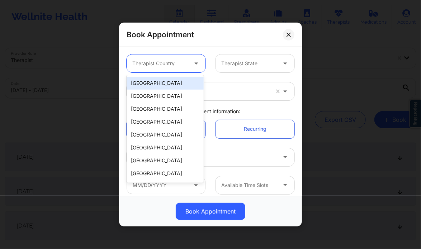
click at [161, 60] on div at bounding box center [159, 63] width 55 height 9
click at [154, 83] on div "[GEOGRAPHIC_DATA]" at bounding box center [164, 83] width 77 height 13
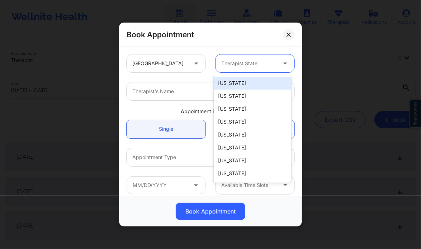
click at [246, 57] on div "Therapist State" at bounding box center [246, 63] width 62 height 18
type input "new"
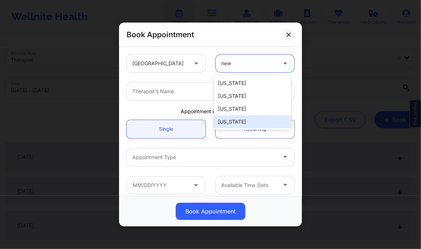
click at [238, 118] on div "[US_STATE]" at bounding box center [252, 121] width 77 height 13
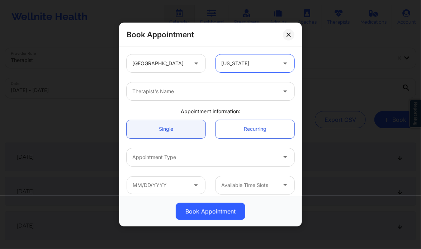
click at [208, 93] on div at bounding box center [204, 91] width 144 height 9
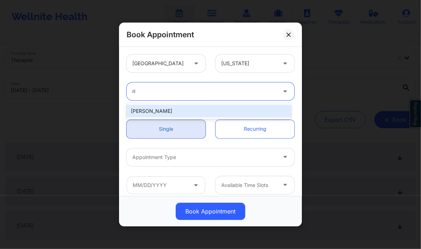
type input "r"
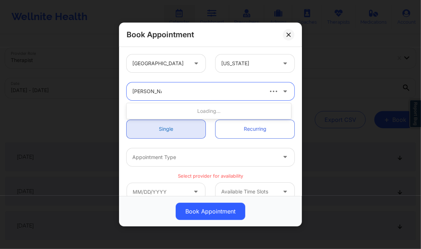
type input "sharice white"
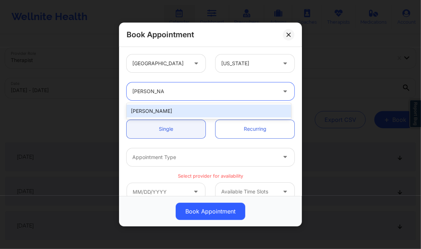
click at [159, 109] on div "[PERSON_NAME]" at bounding box center [208, 111] width 164 height 13
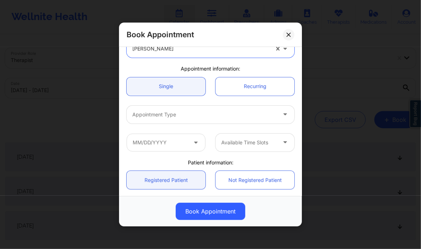
scroll to position [43, 0]
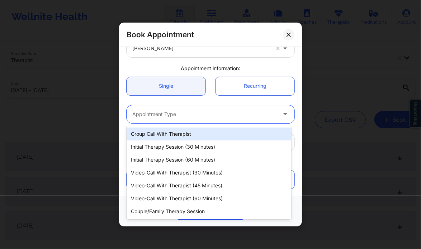
click at [159, 109] on div "Appointment Type" at bounding box center [201, 114] width 150 height 18
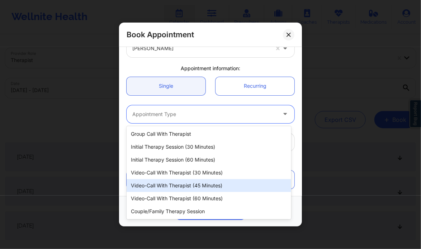
click at [208, 188] on div "Video-Call with Therapist (45 minutes)" at bounding box center [208, 185] width 164 height 13
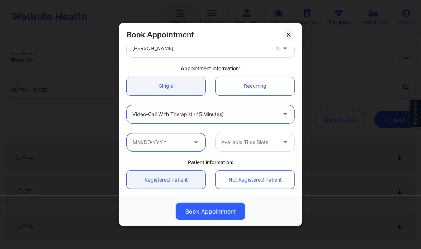
click at [153, 143] on input "text" at bounding box center [165, 142] width 79 height 18
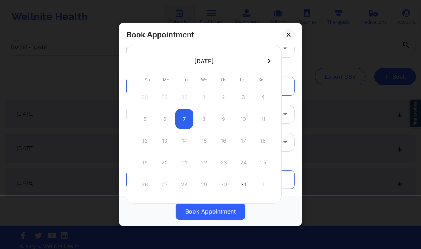
click at [264, 56] on div at bounding box center [203, 61] width 155 height 11
click at [267, 58] on icon at bounding box center [268, 60] width 3 height 5
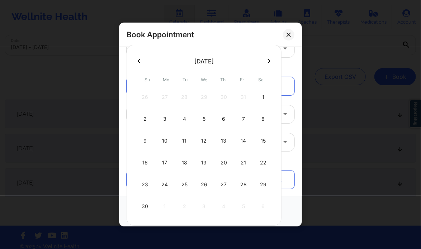
click at [267, 60] on icon at bounding box center [268, 60] width 3 height 5
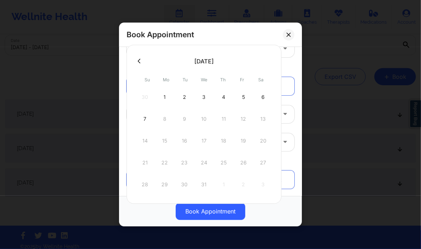
click at [165, 92] on div "1" at bounding box center [164, 97] width 18 height 20
type input "12/01/2025"
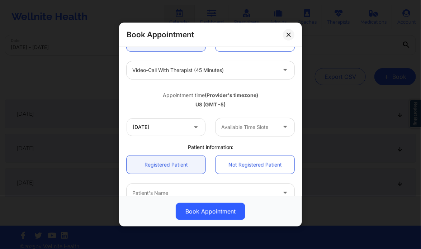
scroll to position [87, 0]
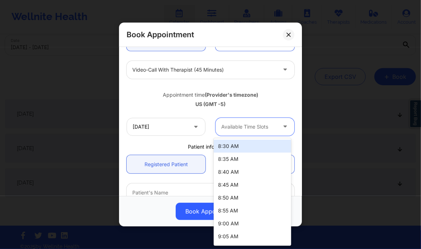
click at [263, 129] on div at bounding box center [248, 127] width 55 height 9
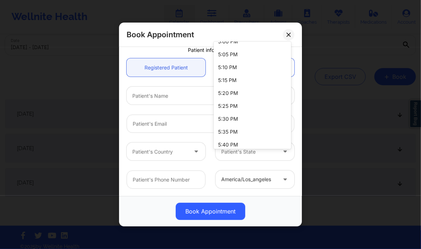
scroll to position [1324, 0]
click at [222, 82] on div "5:15 PM" at bounding box center [252, 79] width 77 height 13
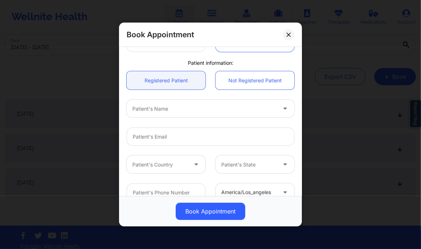
scroll to position [171, 0]
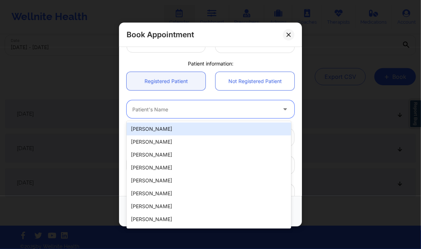
click at [159, 104] on div "Patient's Name" at bounding box center [201, 109] width 150 height 18
paste input "[PERSON_NAME]"
type input "[PERSON_NAME]"
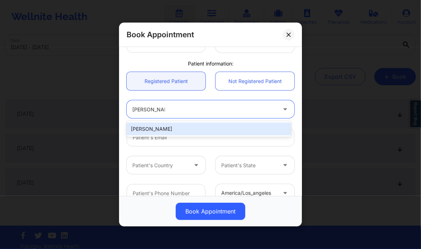
click at [158, 125] on div "[PERSON_NAME]" at bounding box center [208, 129] width 164 height 13
type input "[EMAIL_ADDRESS][DOMAIN_NAME]"
type input "[PHONE_NUMBER]"
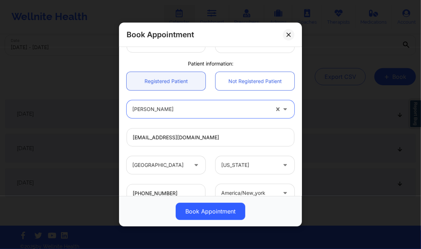
scroll to position [223, 0]
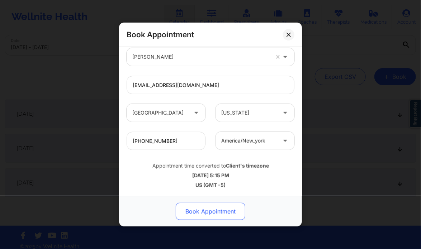
click at [186, 203] on button "Book Appointment" at bounding box center [211, 211] width 70 height 17
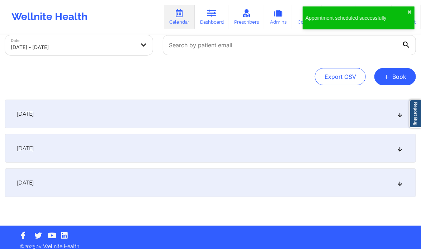
scroll to position [0, 0]
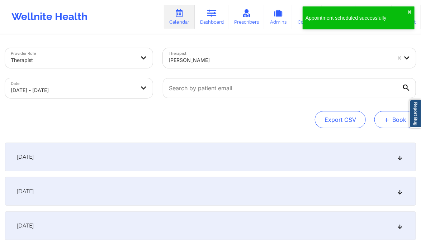
click at [390, 120] on button "+ Book" at bounding box center [395, 119] width 42 height 17
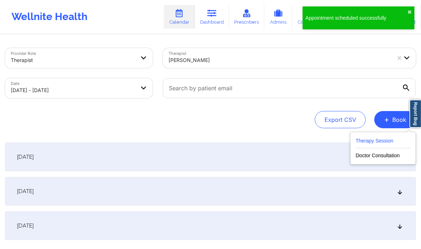
click at [361, 143] on button "Therapy Session" at bounding box center [382, 143] width 55 height 12
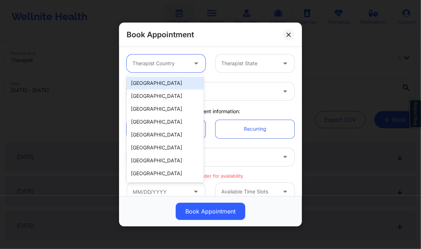
click at [177, 70] on div "Therapist Country" at bounding box center [157, 63] width 62 height 18
click at [157, 77] on div "[GEOGRAPHIC_DATA]" at bounding box center [164, 83] width 77 height 13
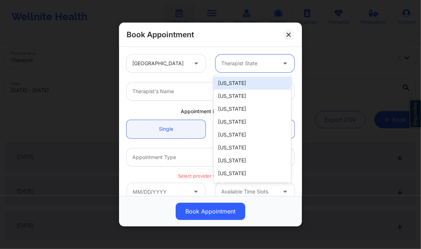
click at [241, 61] on div at bounding box center [248, 63] width 55 height 9
type input "new"
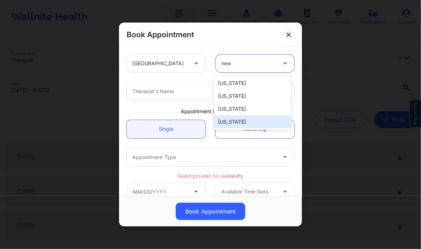
click at [234, 118] on div "[US_STATE]" at bounding box center [252, 121] width 77 height 13
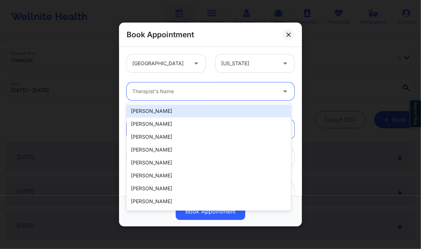
click at [181, 84] on div "Therapist's Name" at bounding box center [201, 91] width 150 height 18
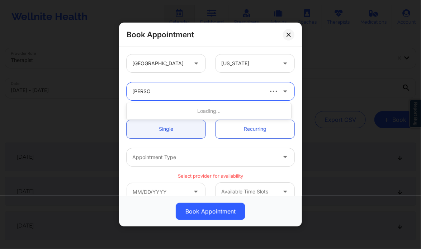
type input "sharice"
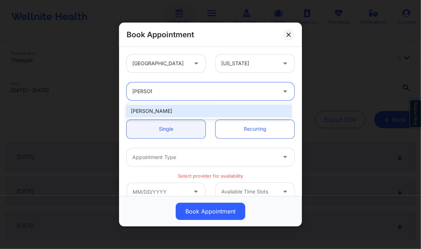
click at [186, 104] on div "[PERSON_NAME]" at bounding box center [208, 111] width 164 height 16
click at [191, 114] on div "[PERSON_NAME]" at bounding box center [208, 111] width 164 height 13
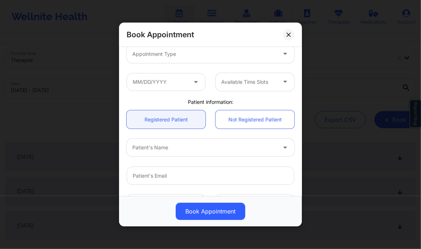
scroll to position [106, 0]
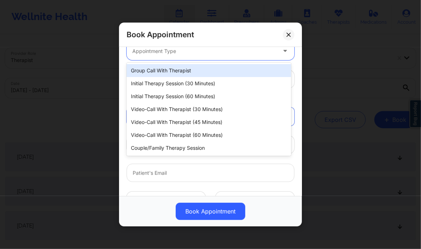
click at [193, 56] on div "Appointment Type" at bounding box center [201, 51] width 150 height 18
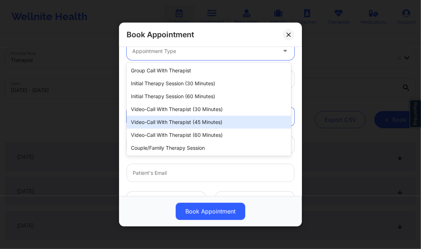
click at [178, 121] on div "Video-Call with Therapist (45 minutes)" at bounding box center [208, 122] width 164 height 13
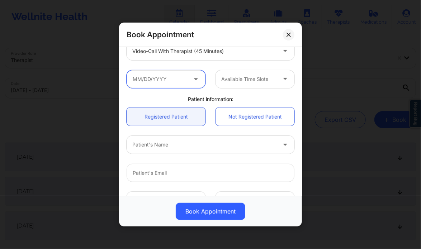
click at [146, 82] on input "text" at bounding box center [165, 79] width 79 height 18
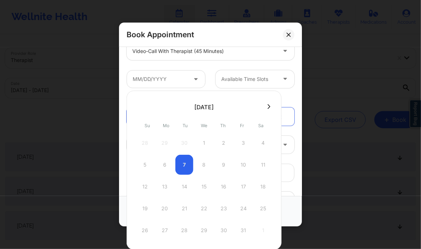
click at [267, 107] on icon at bounding box center [268, 106] width 3 height 5
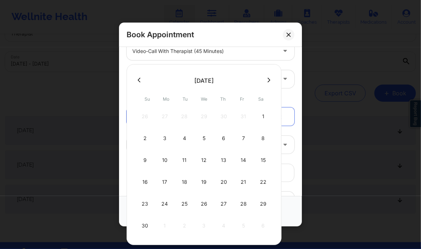
scroll to position [26, 0]
click at [160, 227] on div "30 1 2 3 4 5 6" at bounding box center [204, 226] width 136 height 20
click at [163, 225] on div "30 1 2 3 4 5 6" at bounding box center [204, 226] width 136 height 20
click at [270, 78] on div at bounding box center [203, 81] width 155 height 11
click at [136, 81] on button at bounding box center [138, 81] width 7 height 6
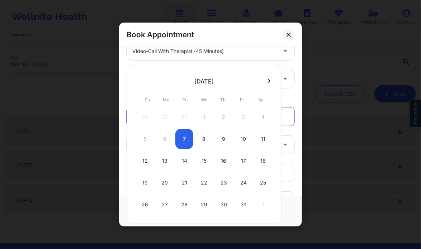
click at [267, 80] on icon at bounding box center [268, 80] width 3 height 5
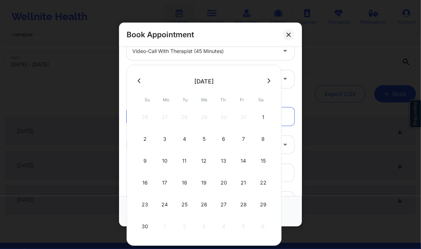
click at [267, 84] on div at bounding box center [203, 81] width 155 height 11
click at [267, 82] on icon at bounding box center [268, 80] width 3 height 5
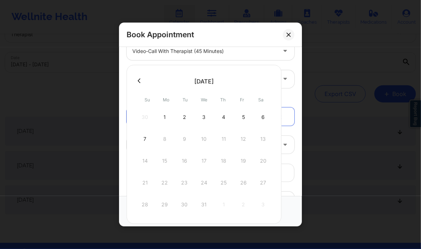
click at [162, 116] on div "1" at bounding box center [164, 117] width 18 height 20
type input "12/01/2025"
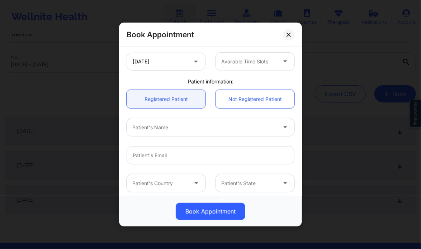
scroll to position [153, 0]
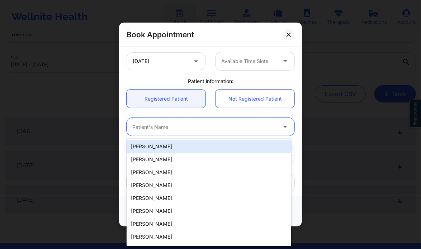
click at [179, 131] on div at bounding box center [204, 127] width 144 height 9
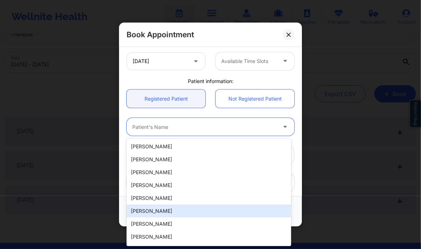
paste input "[PERSON_NAME]"
type input "[PERSON_NAME]"
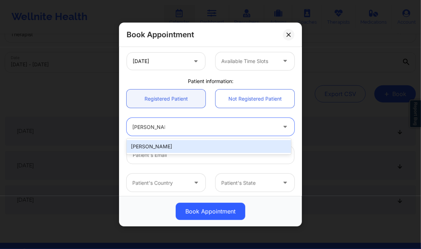
click at [146, 142] on div "[PERSON_NAME]" at bounding box center [208, 146] width 164 height 13
type input "[EMAIL_ADDRESS][DOMAIN_NAME]"
type input "[PHONE_NUMBER]"
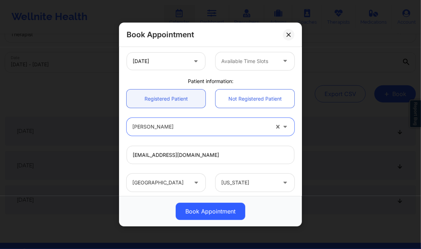
scroll to position [184, 0]
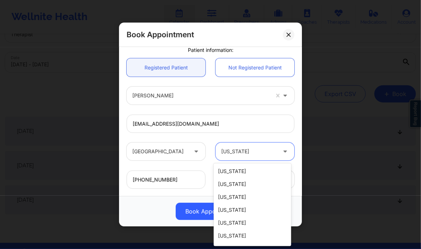
click at [229, 152] on div at bounding box center [248, 152] width 55 height 9
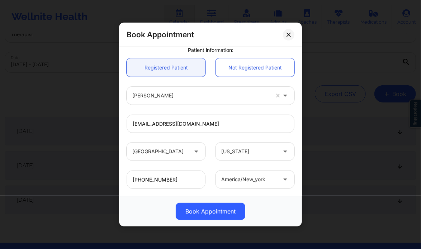
click at [225, 137] on div "[EMAIL_ADDRESS][DOMAIN_NAME]" at bounding box center [210, 124] width 178 height 28
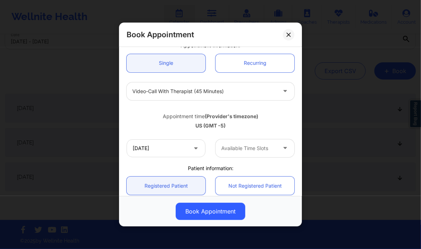
scroll to position [29, 0]
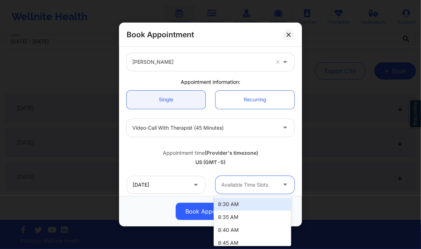
click at [253, 179] on div "Available Time Slots" at bounding box center [246, 185] width 62 height 18
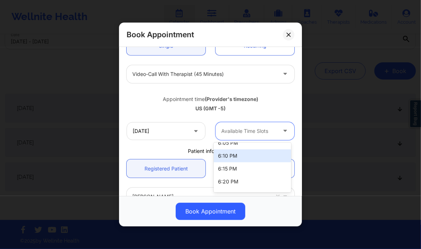
scroll to position [1194, 0]
click at [229, 154] on div "6:10 PM" at bounding box center [252, 155] width 77 height 13
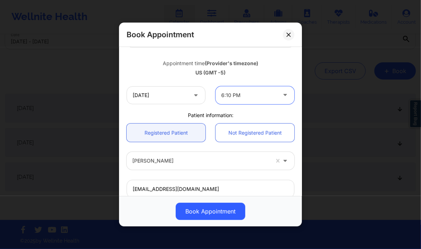
scroll to position [121, 0]
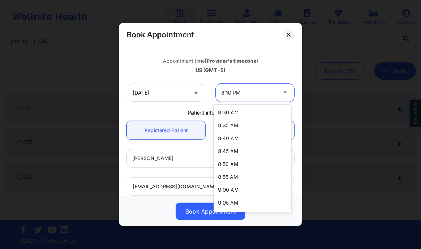
click at [222, 94] on div at bounding box center [248, 92] width 55 height 9
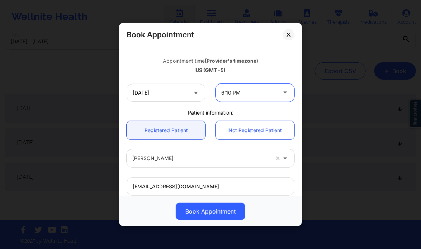
click at [222, 94] on div at bounding box center [248, 92] width 55 height 9
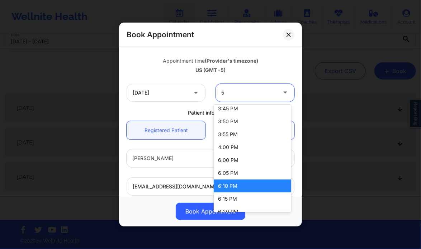
scroll to position [1126, 0]
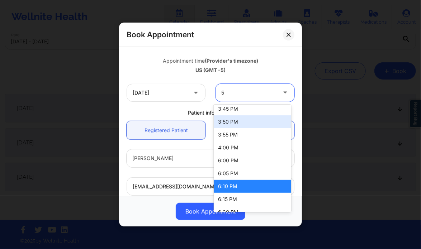
type input "5"
click at [189, 88] on input "12/01/2025" at bounding box center [165, 93] width 79 height 18
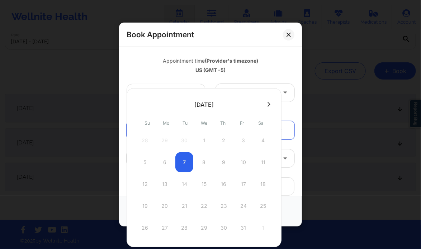
click at [267, 104] on icon at bounding box center [268, 104] width 3 height 5
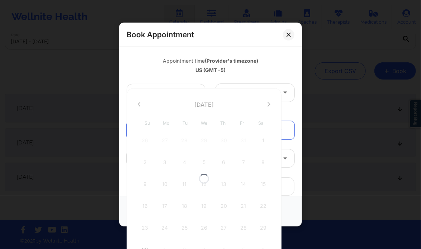
click at [266, 104] on div at bounding box center [203, 178] width 155 height 181
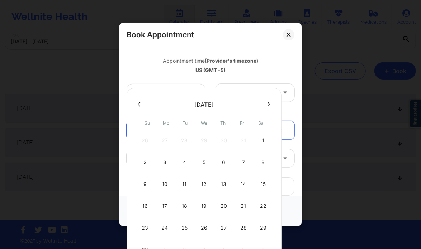
click at [267, 104] on icon at bounding box center [268, 104] width 3 height 5
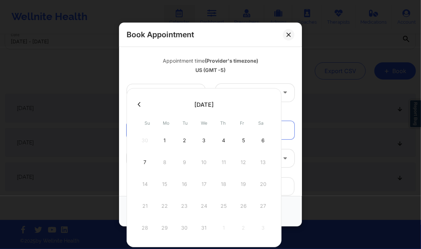
click at [162, 162] on div "7 8 9 10 11 12 13" at bounding box center [204, 162] width 136 height 20
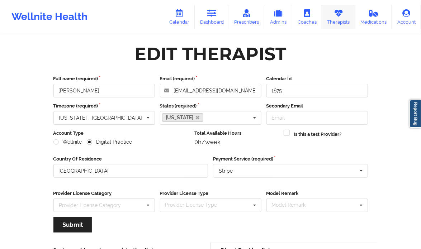
click at [343, 24] on link "Therapists" at bounding box center [338, 17] width 33 height 24
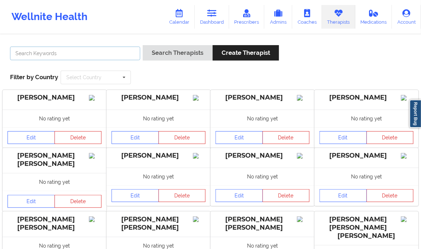
click at [98, 54] on input "text" at bounding box center [75, 54] width 130 height 14
click at [108, 56] on input "text" at bounding box center [75, 54] width 130 height 14
type input "[PERSON_NAME]"
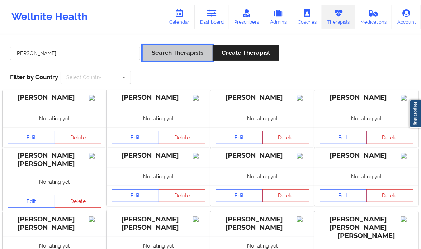
click at [170, 51] on button "Search Therapists" at bounding box center [178, 52] width 70 height 15
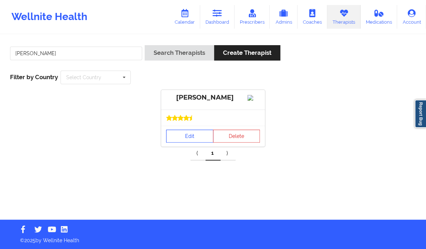
click at [193, 143] on link "Edit" at bounding box center [189, 136] width 47 height 13
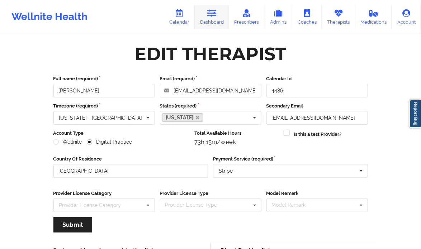
click at [212, 16] on icon at bounding box center [211, 13] width 9 height 8
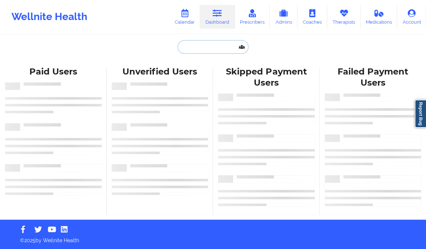
click at [190, 48] on input "text" at bounding box center [213, 47] width 71 height 14
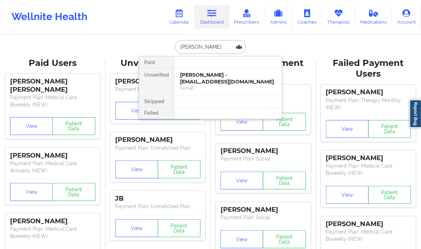
type input "[PERSON_NAME]"
click at [264, 80] on div "[PERSON_NAME] - [EMAIL_ADDRESS][DOMAIN_NAME]" at bounding box center [228, 78] width 96 height 13
